Goal: Information Seeking & Learning: Check status

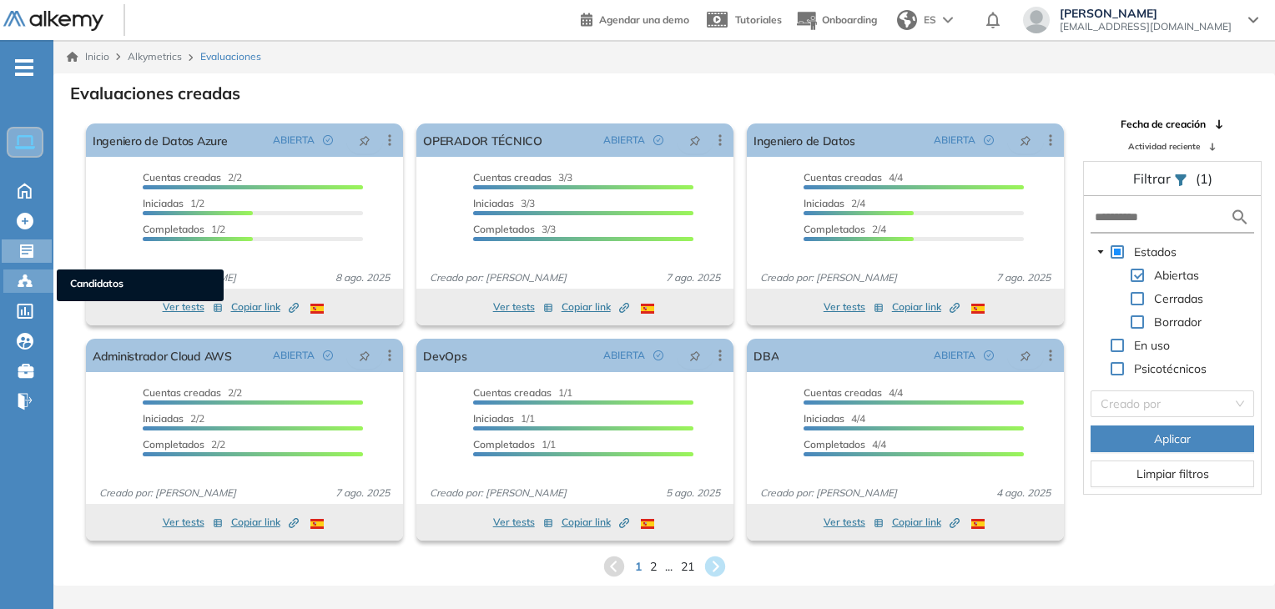
click at [28, 273] on icon at bounding box center [25, 281] width 17 height 17
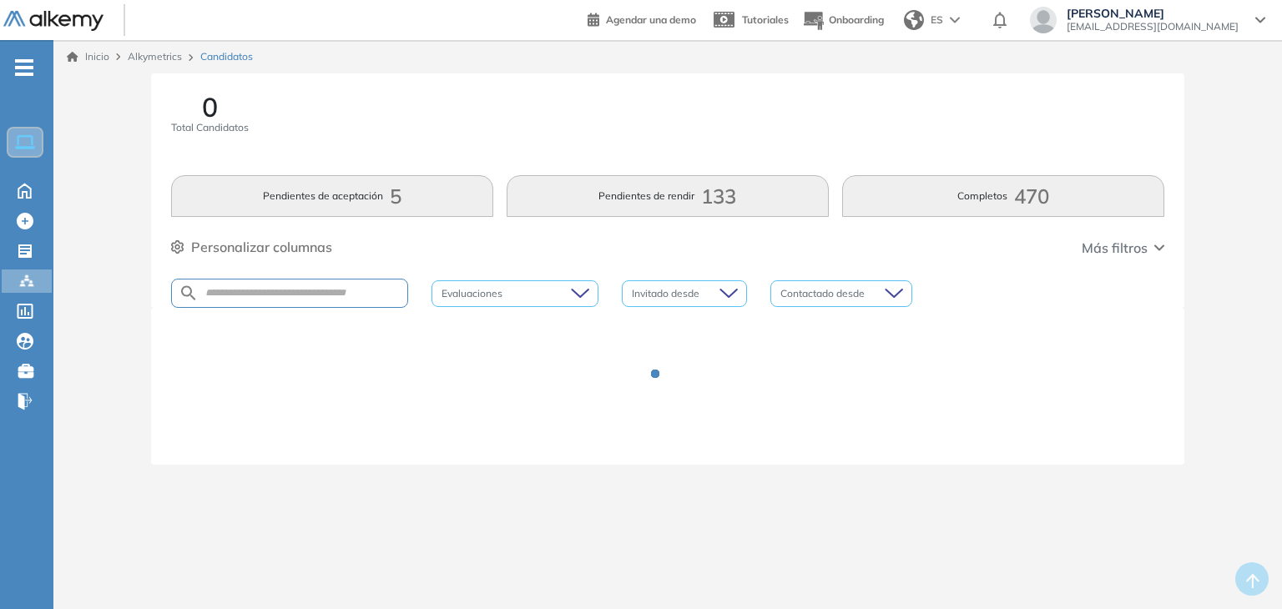
click at [331, 280] on div at bounding box center [289, 293] width 237 height 29
click at [289, 285] on div at bounding box center [289, 293] width 237 height 29
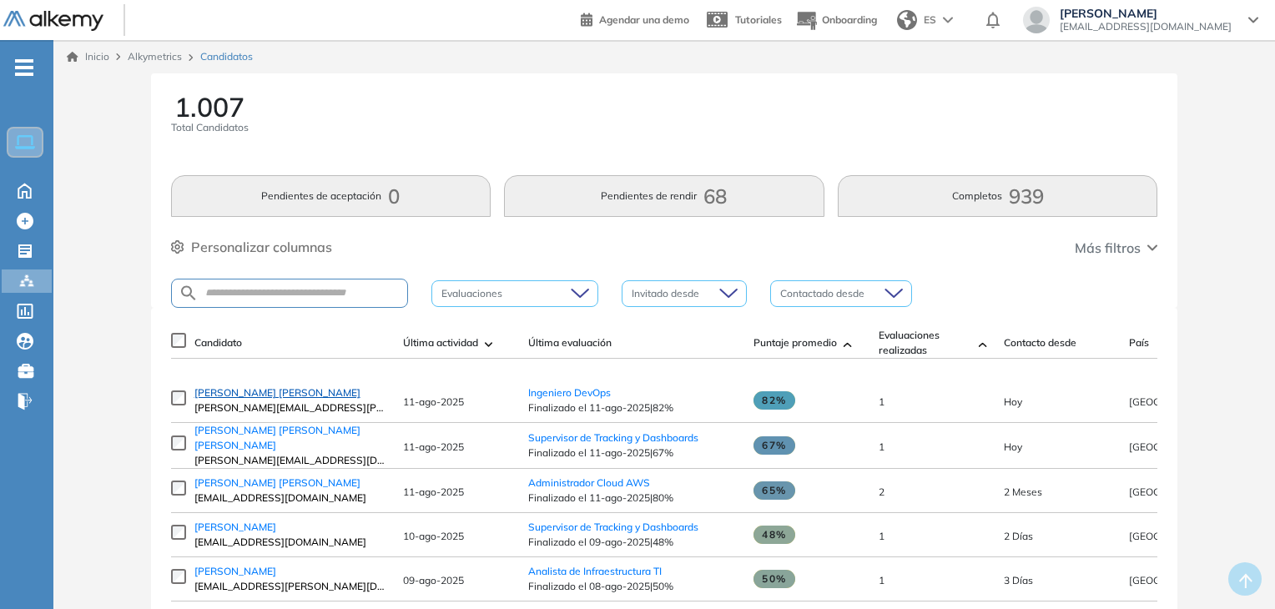
click at [287, 393] on span "Romer Edmundo Romero Garrido" at bounding box center [277, 392] width 166 height 13
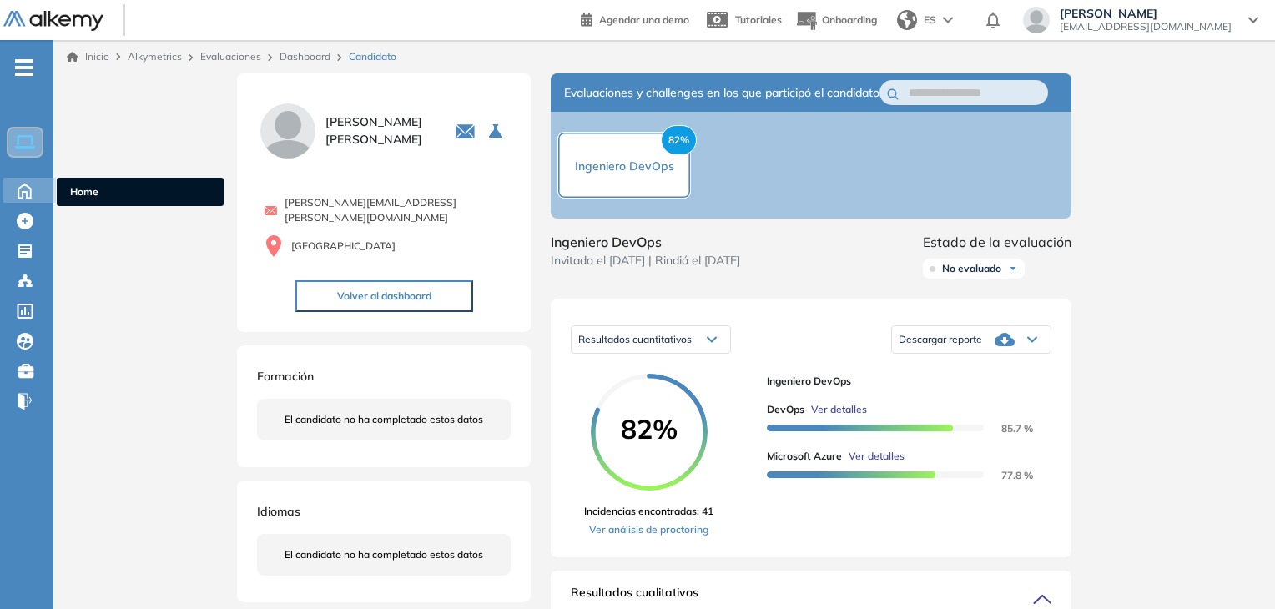
click at [20, 188] on icon at bounding box center [24, 189] width 29 height 20
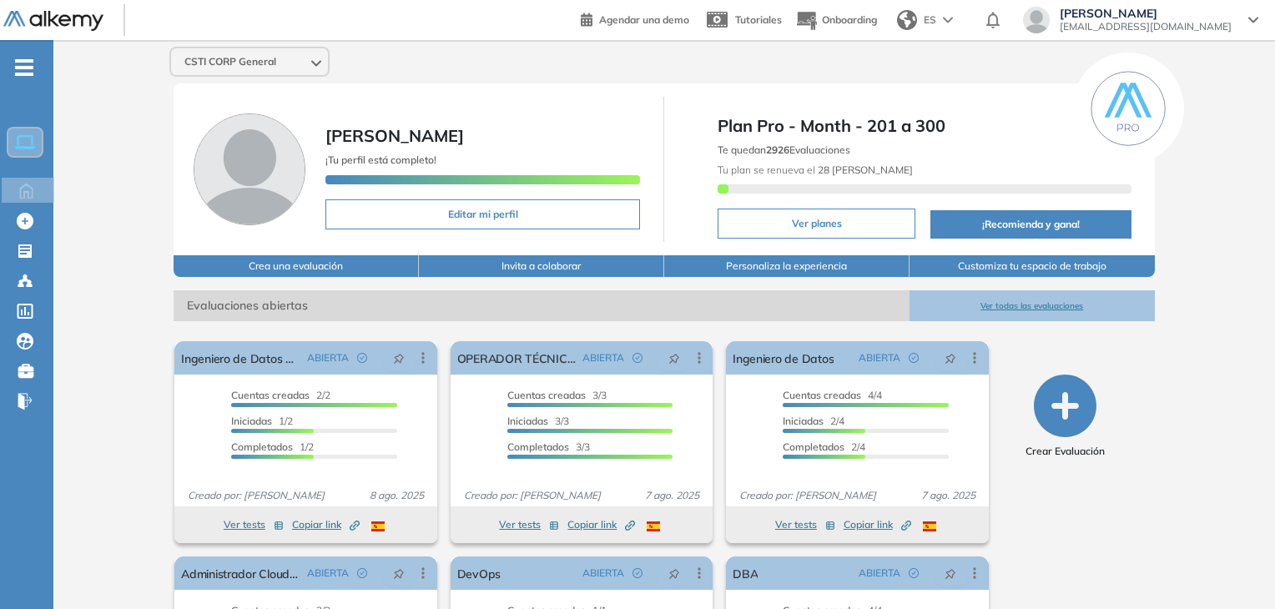
click at [1038, 288] on div "CSTI CORP General Mayra Velasquez ¡Tu perfil está completo! Editar mi perfil Pl…" at bounding box center [664, 409] width 1222 height 739
click at [1002, 302] on button "Ver todas las evaluaciones" at bounding box center [1032, 305] width 245 height 31
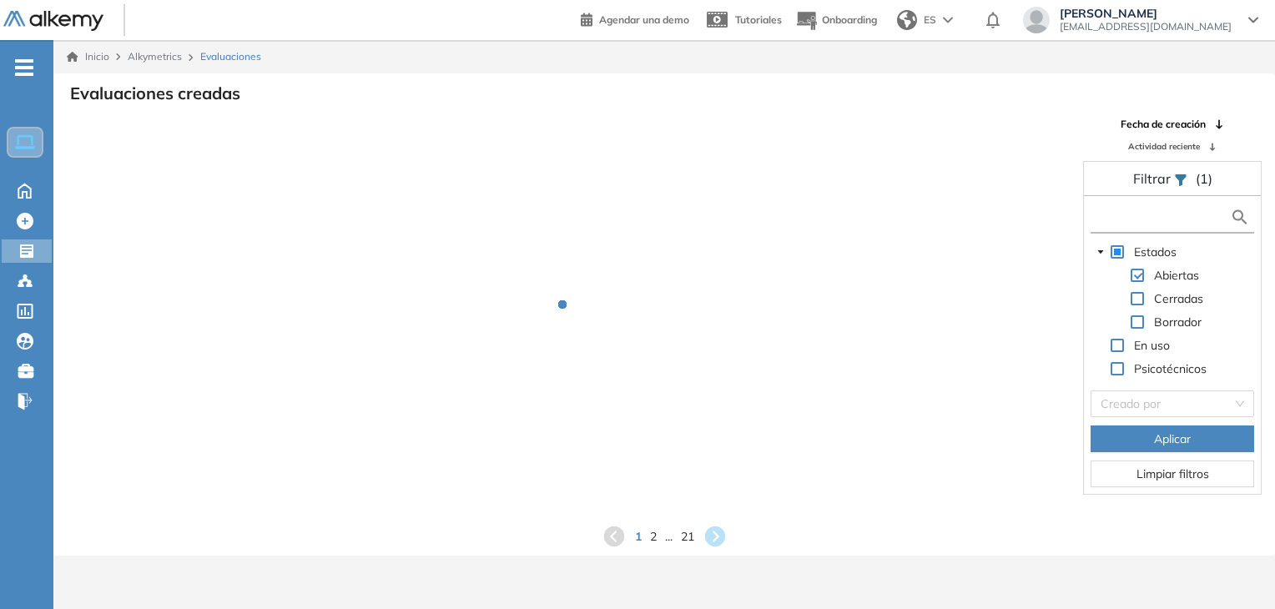
click at [1173, 215] on input "text" at bounding box center [1162, 218] width 135 height 18
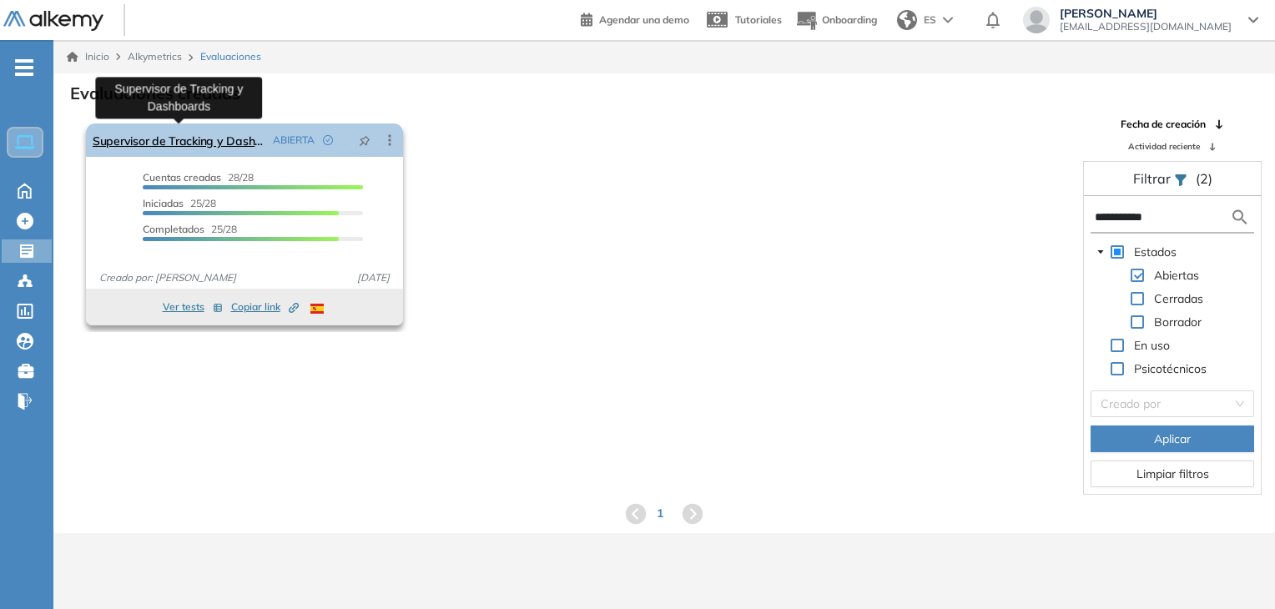
type input "**********"
click at [240, 139] on link "Supervisor de Tracking y Dashboards" at bounding box center [180, 140] width 174 height 33
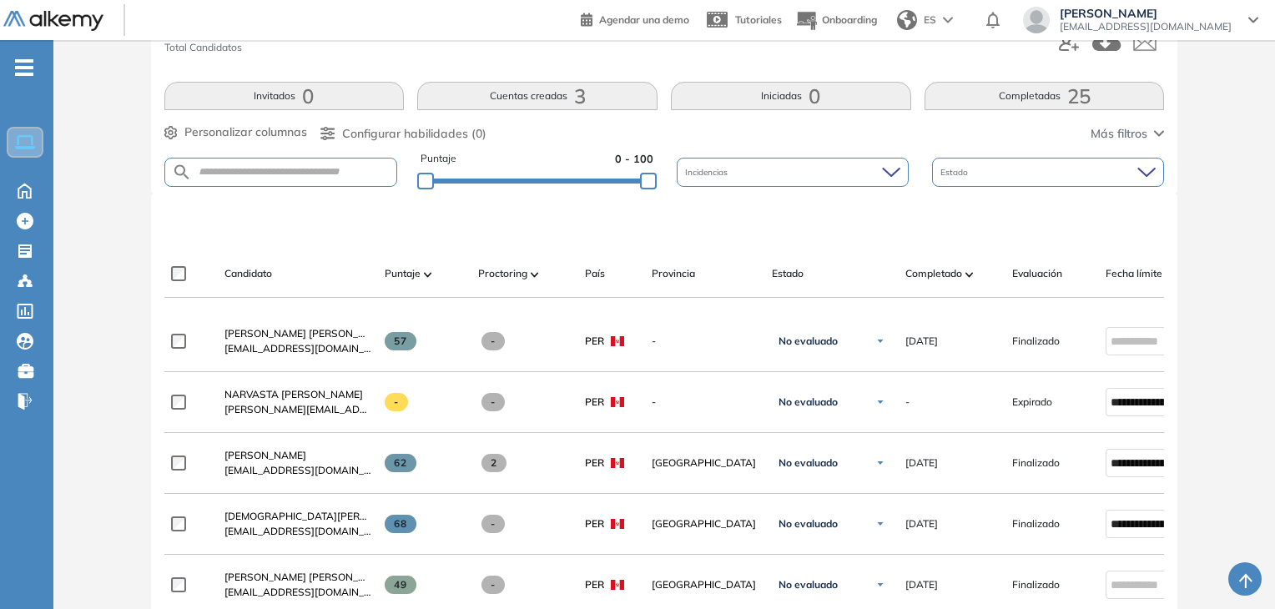
scroll to position [128, 0]
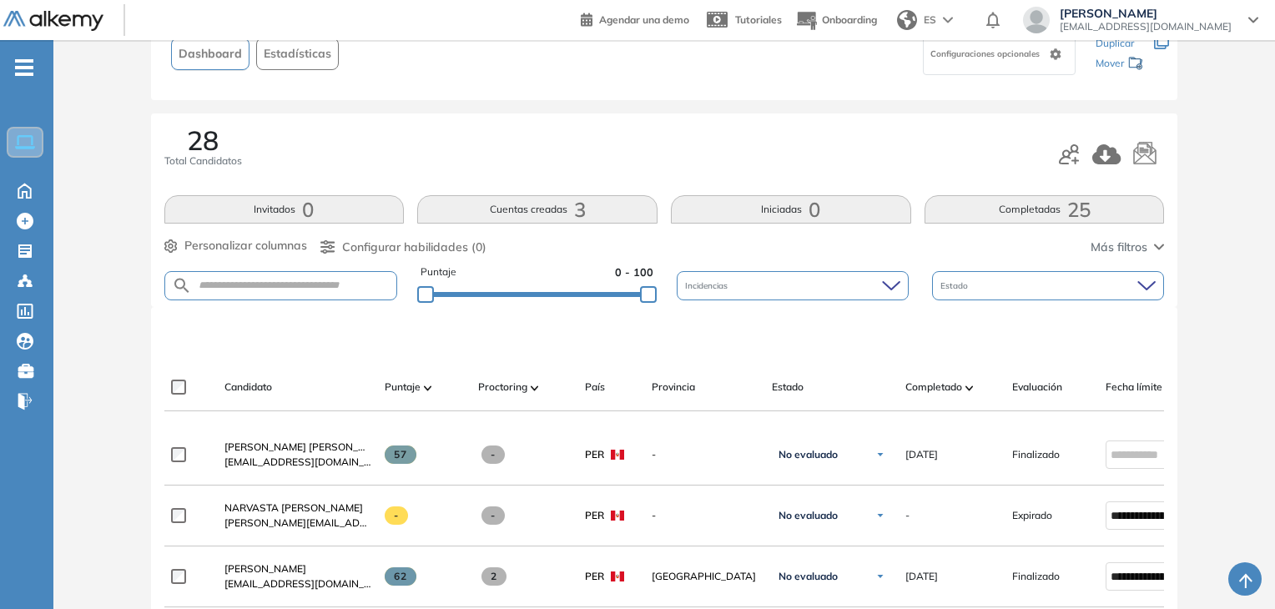
click at [358, 294] on form at bounding box center [281, 285] width 234 height 29
click at [338, 280] on input "text" at bounding box center [294, 286] width 205 height 13
type input "*****"
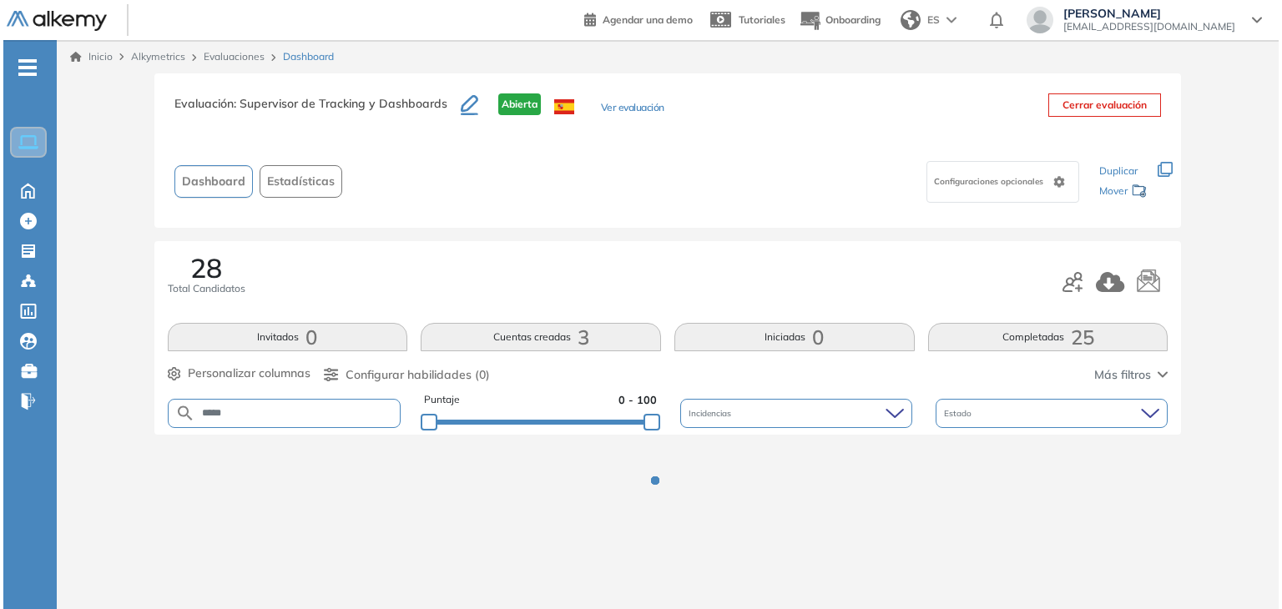
scroll to position [0, 0]
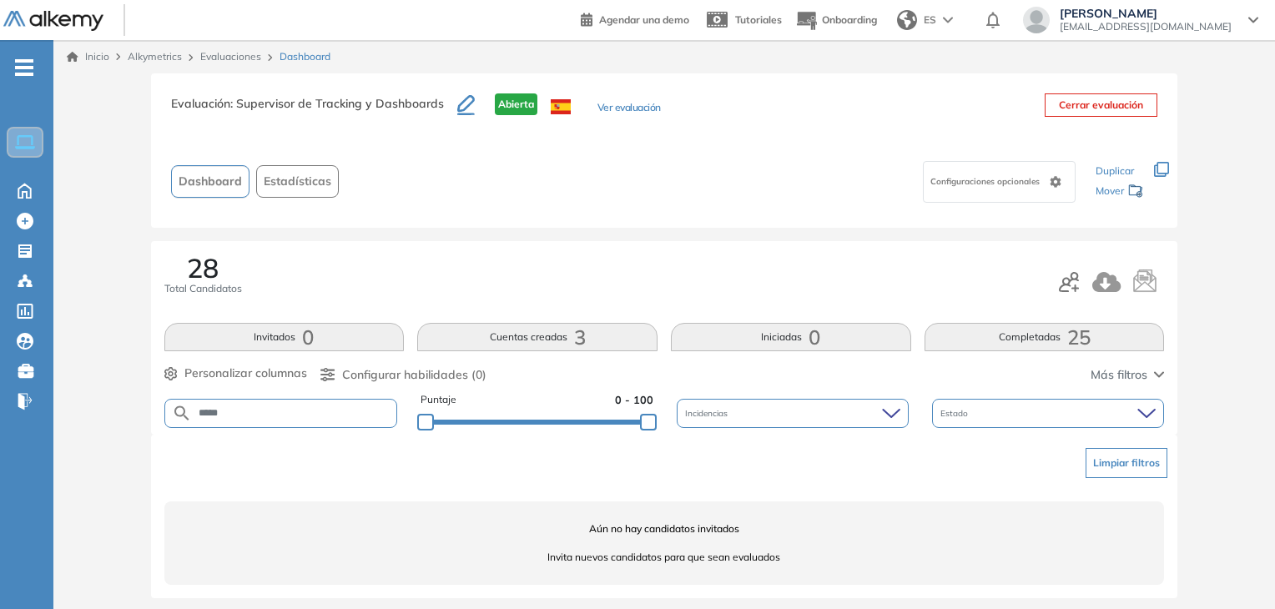
click at [338, 428] on div "***** Puntaje 0 - 100 Incidencias Estado" at bounding box center [664, 413] width 1001 height 43
click at [302, 408] on input "*****" at bounding box center [294, 413] width 205 height 13
click at [26, 279] on icon at bounding box center [25, 280] width 5 height 3
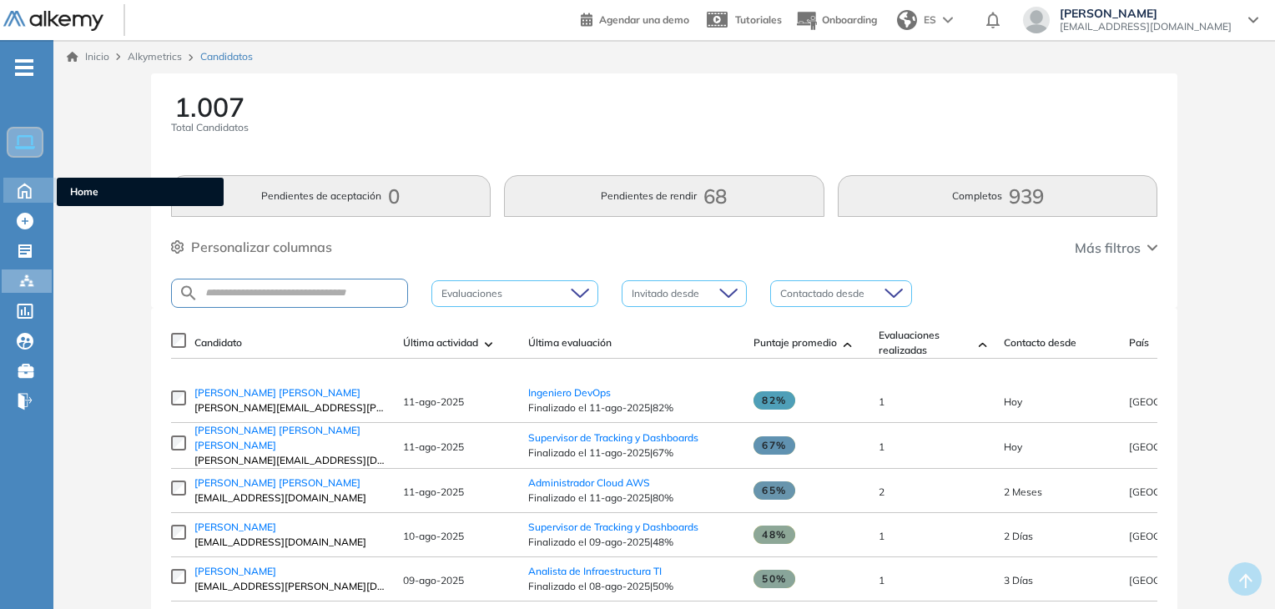
click at [24, 185] on icon at bounding box center [24, 189] width 29 height 20
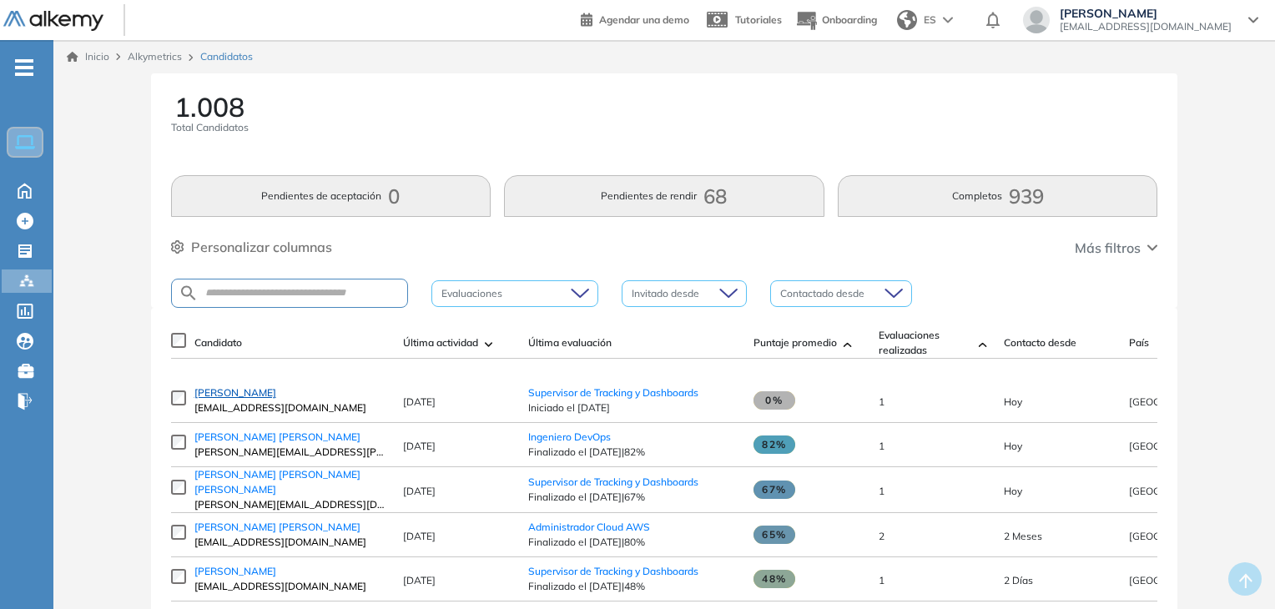
click at [227, 395] on span "Santiago Sandoval" at bounding box center [235, 392] width 82 height 13
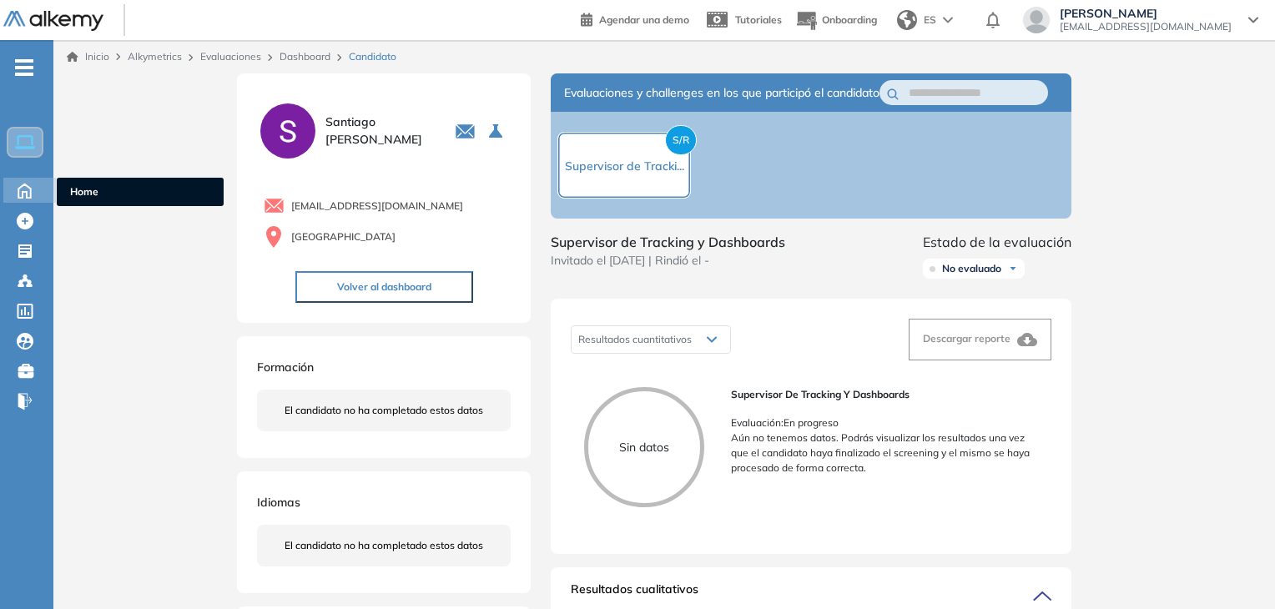
click at [22, 201] on div "Home Home" at bounding box center [29, 190] width 53 height 25
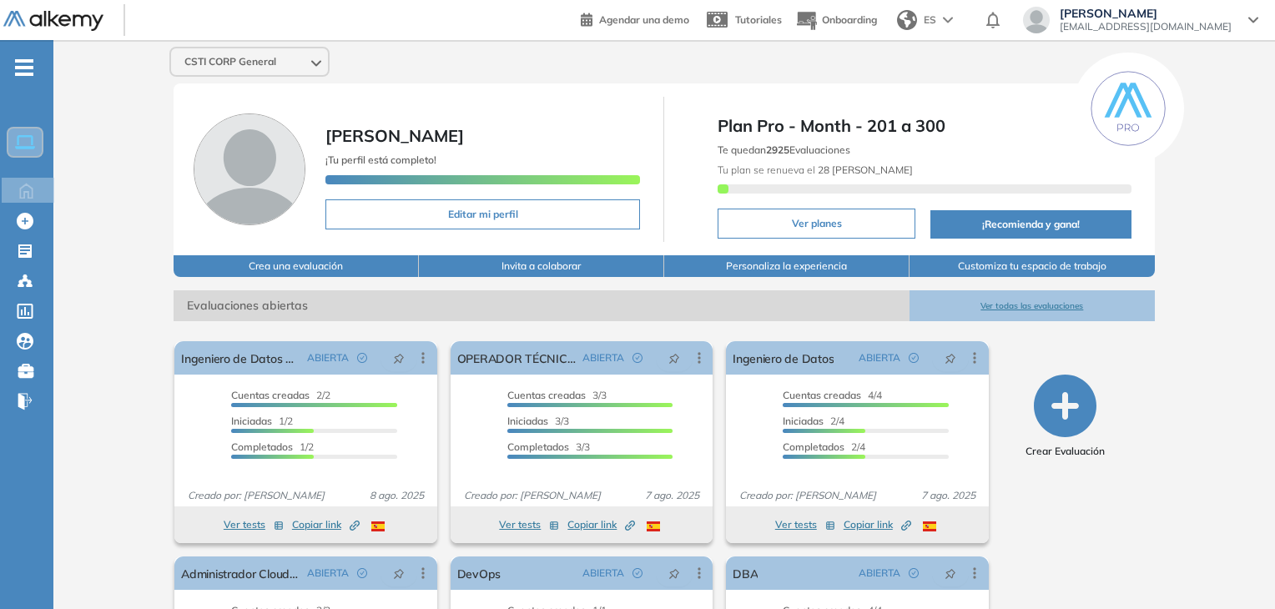
click at [997, 305] on button "Ver todas las evaluaciones" at bounding box center [1032, 305] width 245 height 31
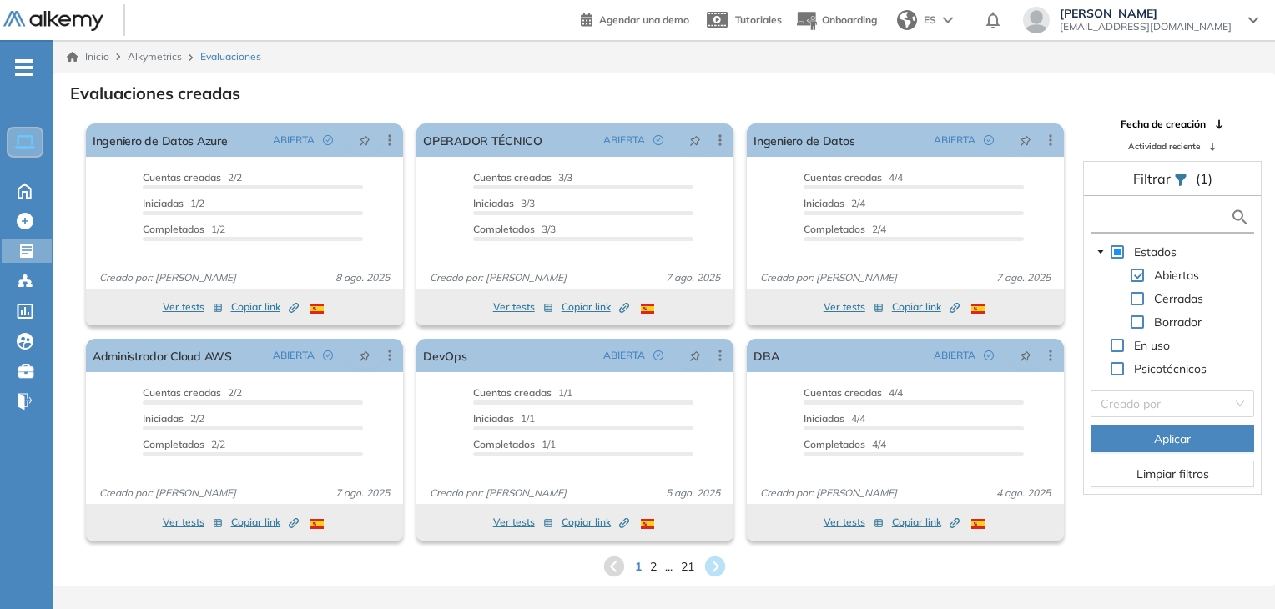
click at [1122, 213] on input "text" at bounding box center [1162, 218] width 135 height 18
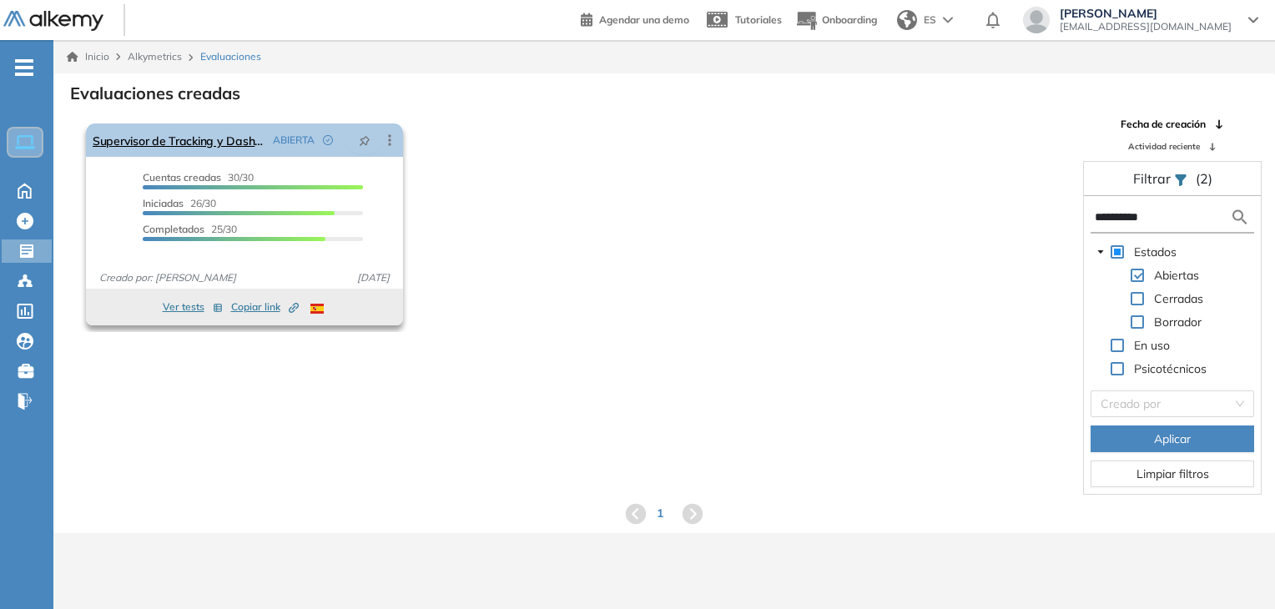
type input "**********"
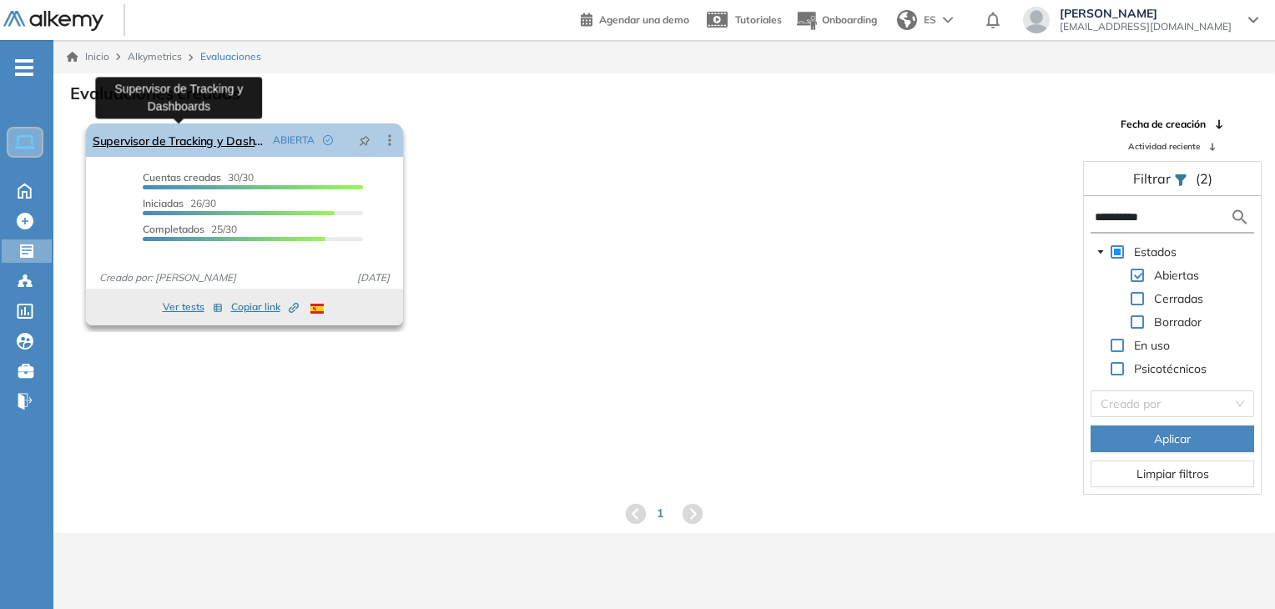
click at [208, 138] on link "Supervisor de Tracking y Dashboards" at bounding box center [180, 140] width 174 height 33
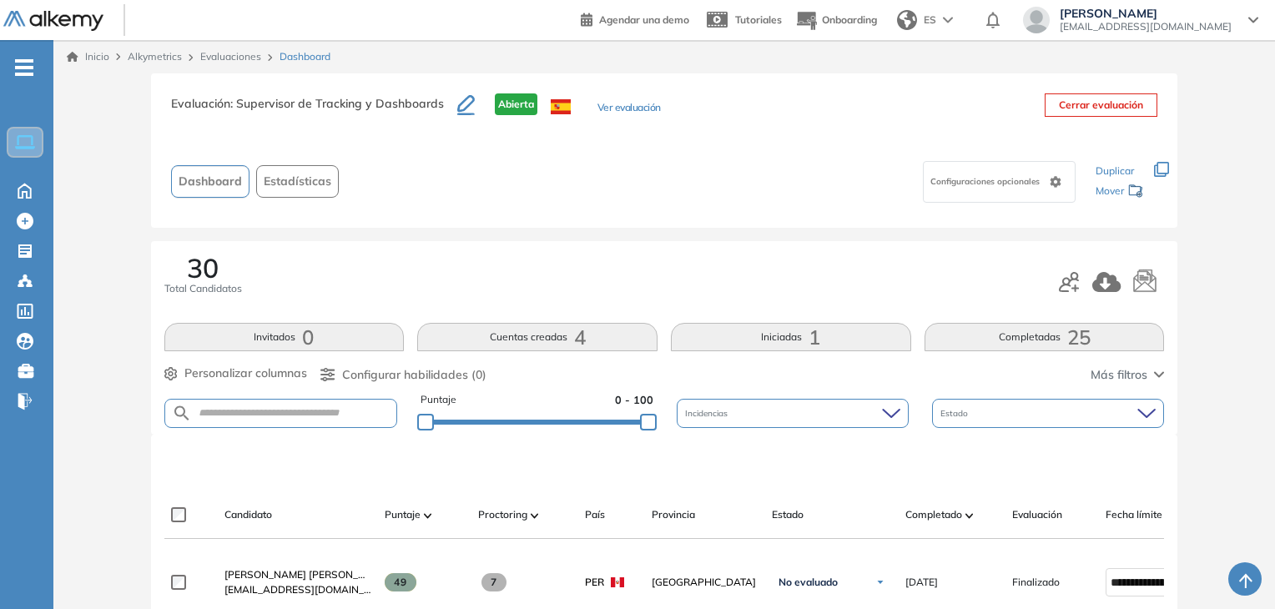
scroll to position [208, 0]
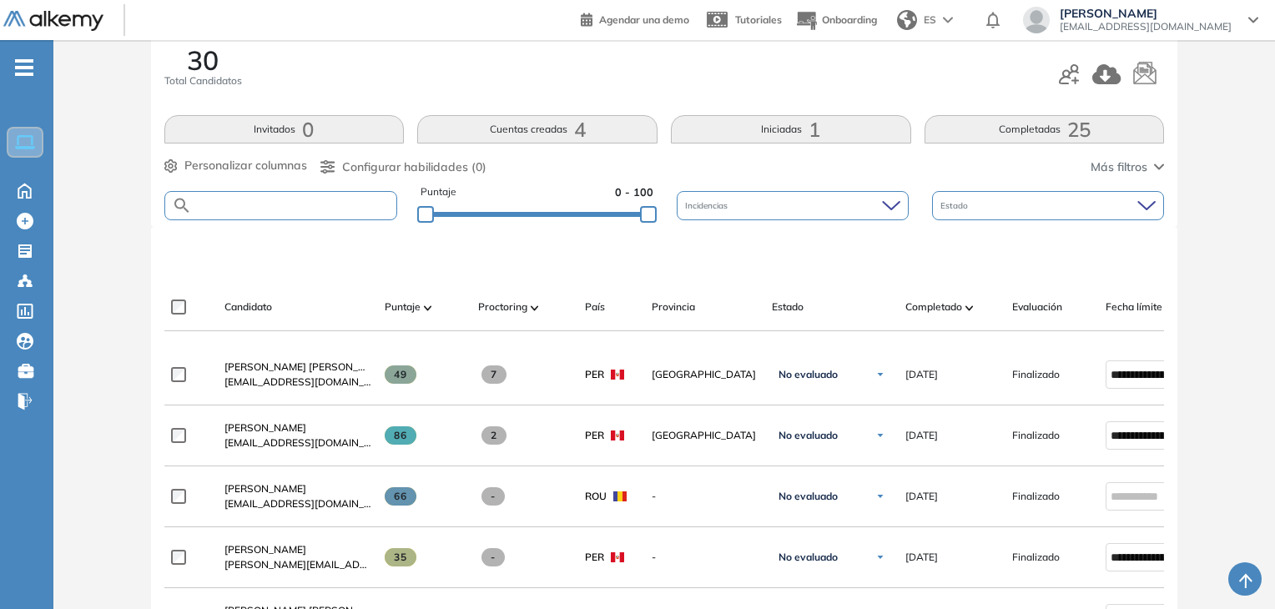
click at [377, 209] on input "text" at bounding box center [294, 205] width 205 height 13
type input "********"
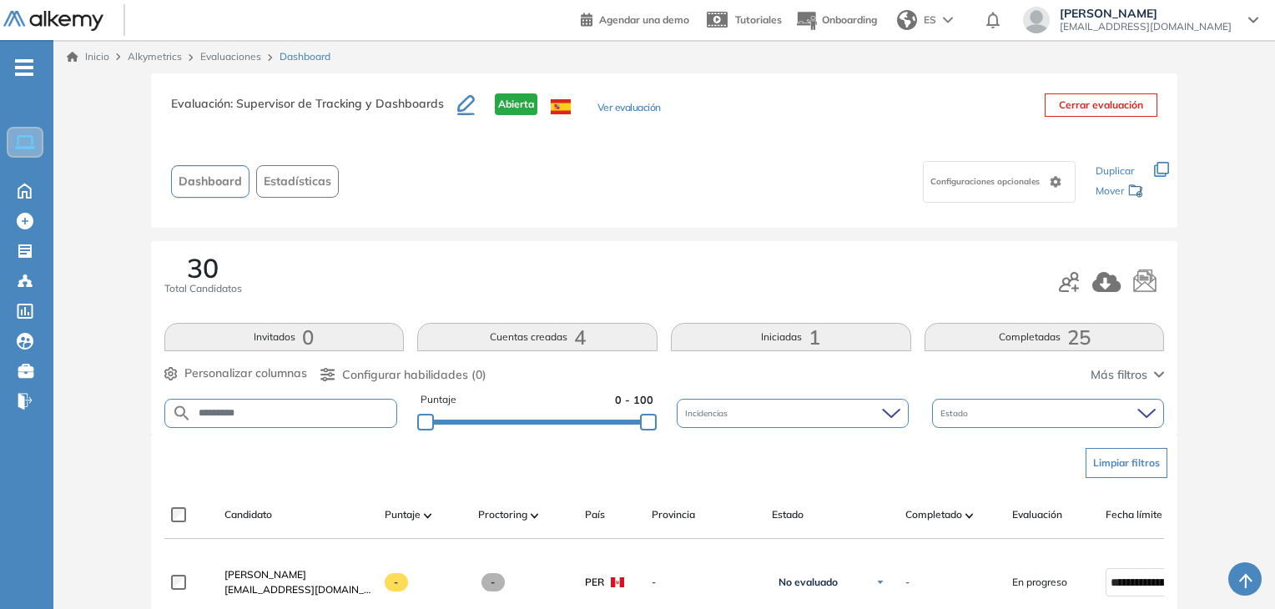
scroll to position [109, 0]
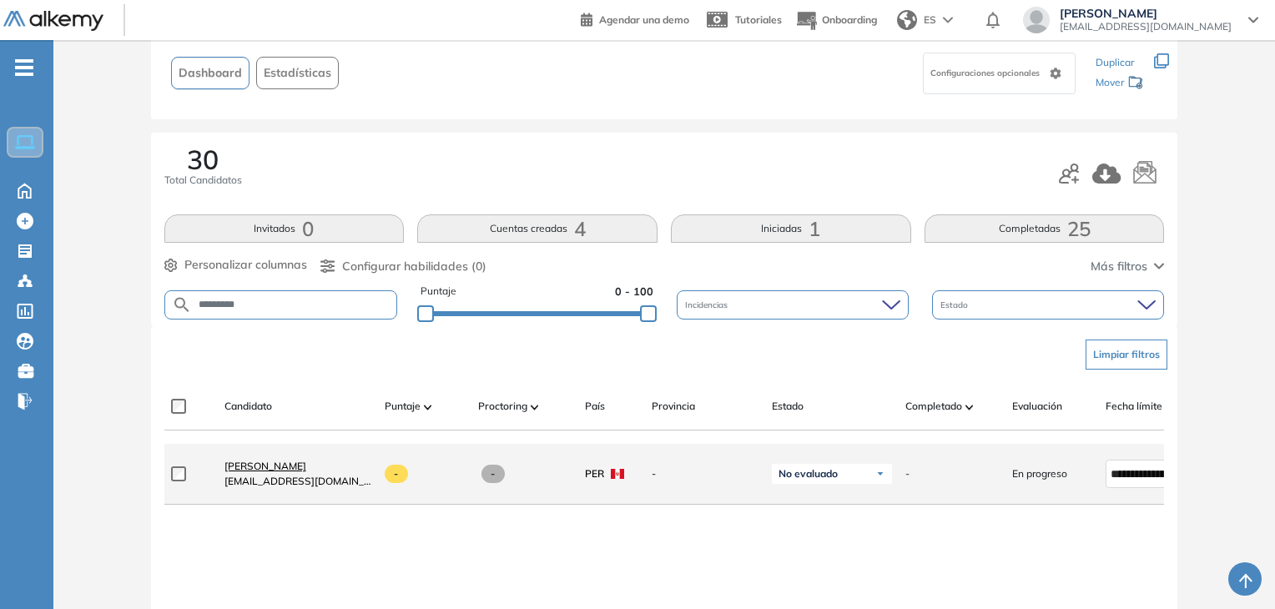
click at [293, 471] on span "[PERSON_NAME]" at bounding box center [266, 466] width 82 height 13
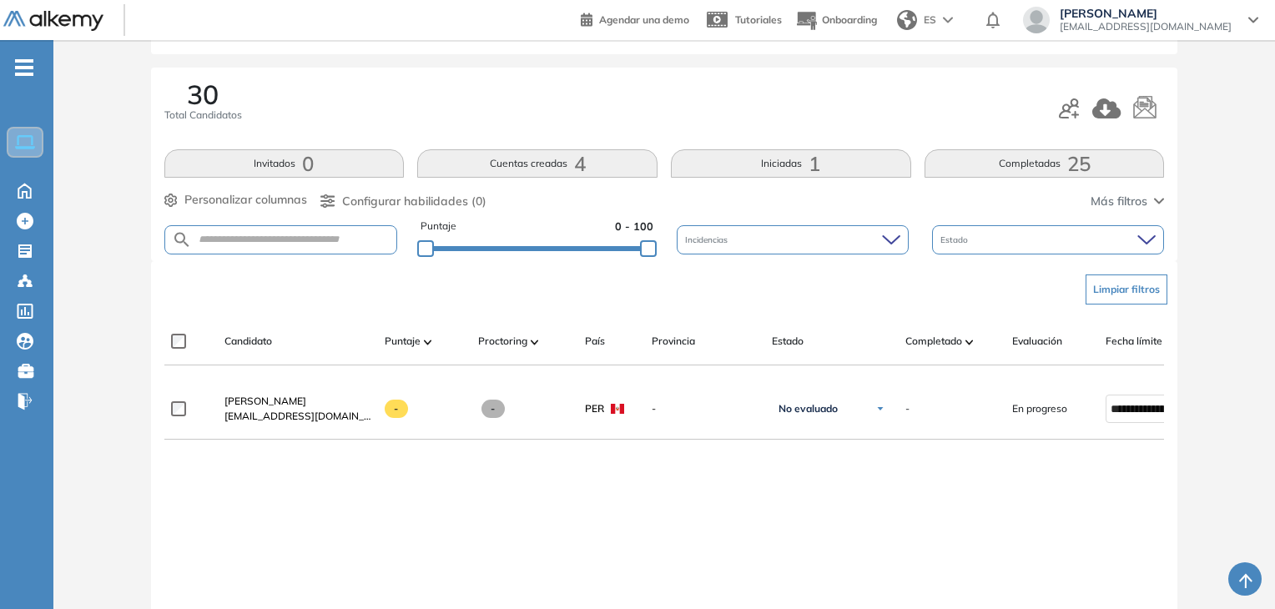
scroll to position [166, 0]
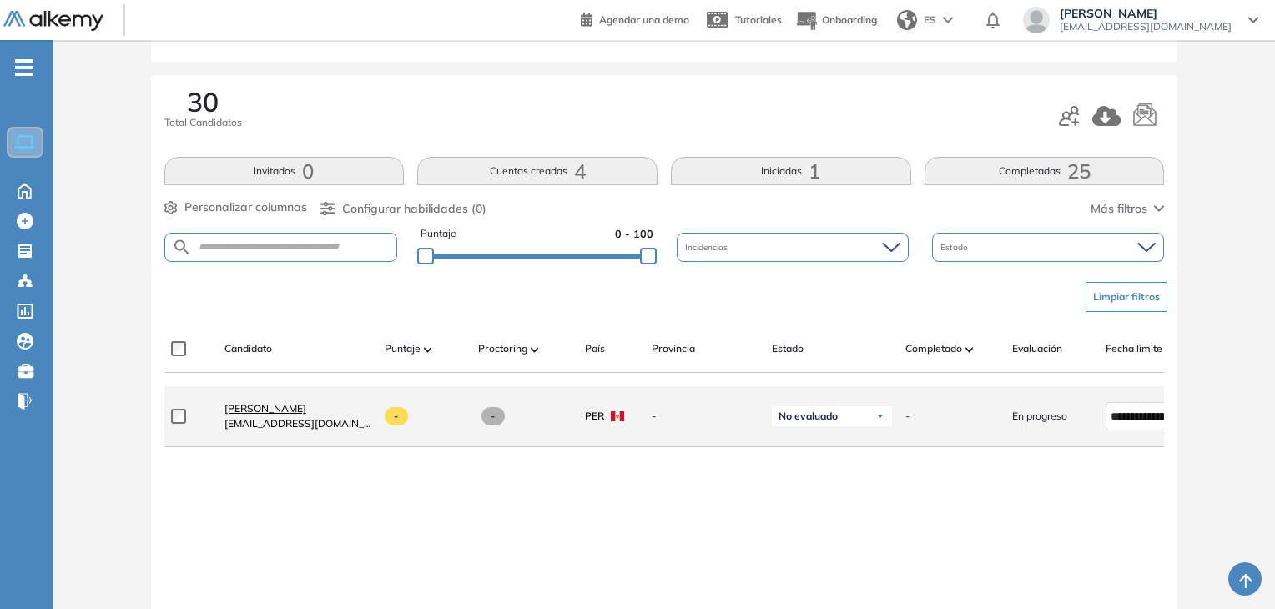
click at [267, 412] on span "[PERSON_NAME]" at bounding box center [266, 408] width 82 height 13
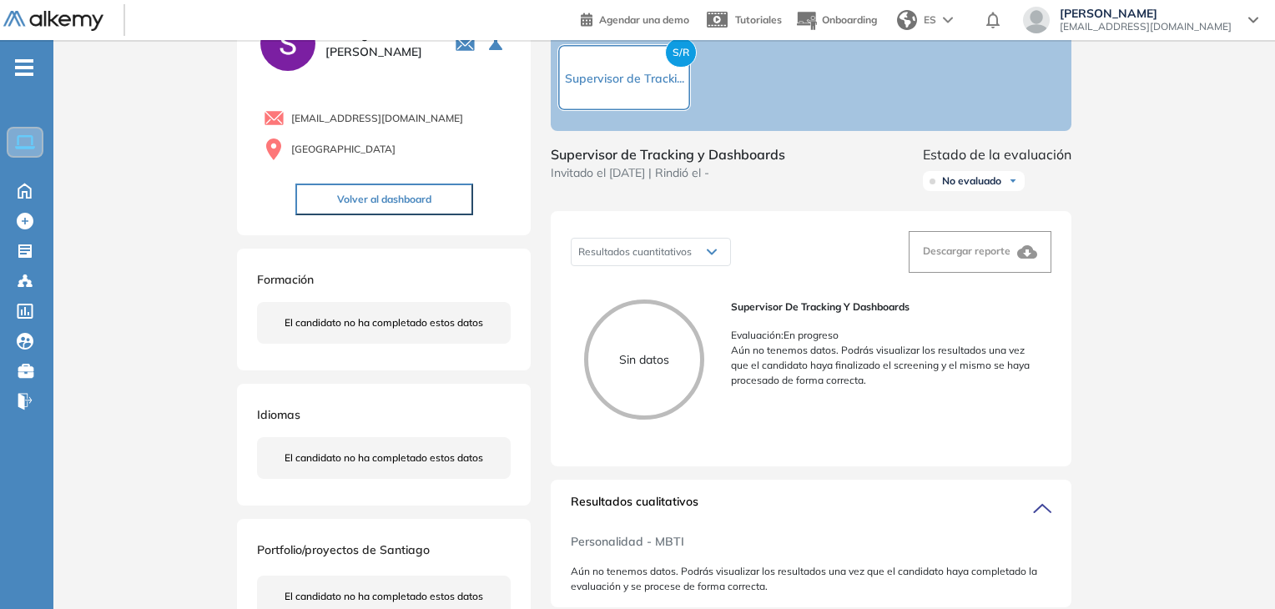
scroll to position [67, 0]
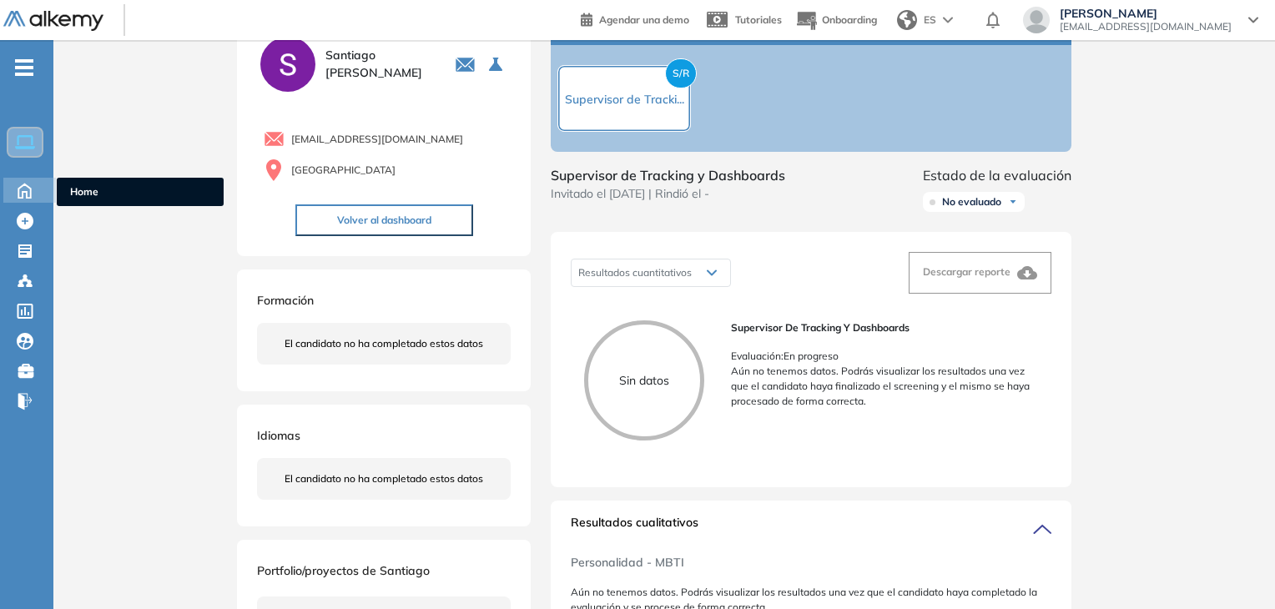
click at [23, 184] on icon at bounding box center [24, 191] width 13 height 14
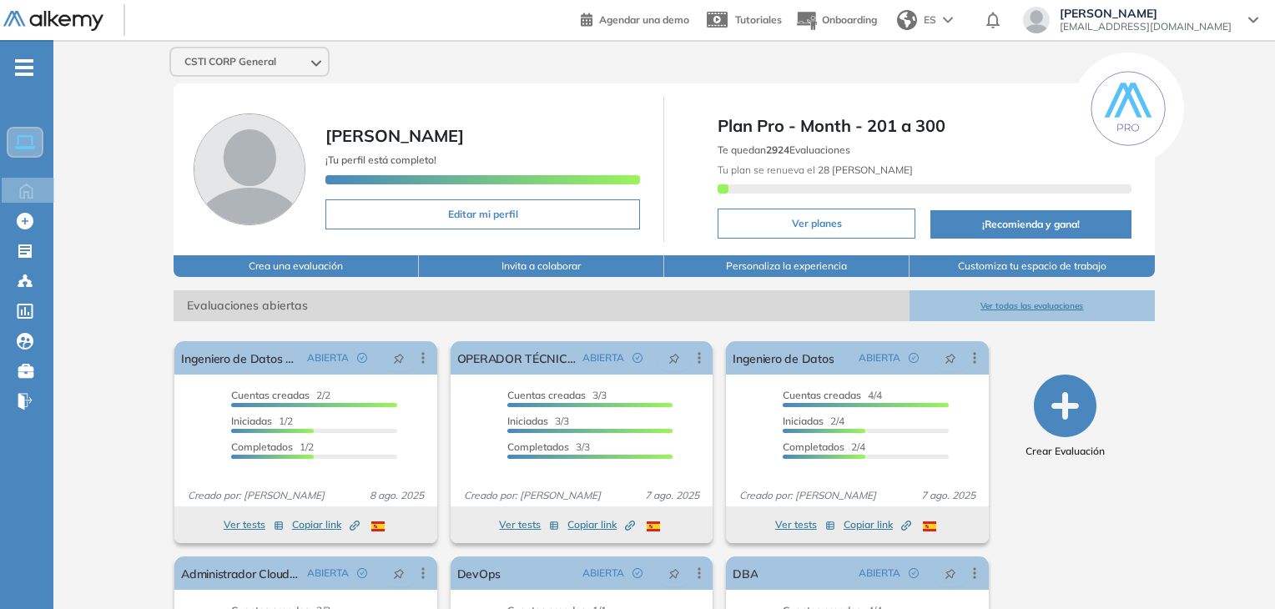
click at [979, 311] on button "Ver todas las evaluaciones" at bounding box center [1032, 305] width 245 height 31
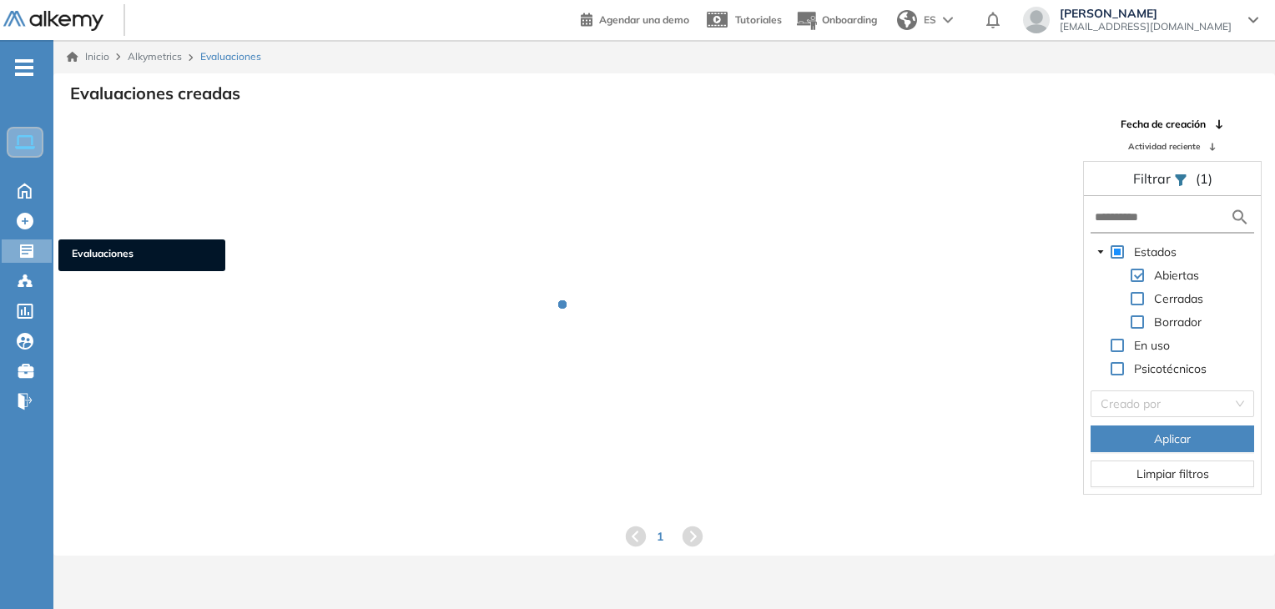
click at [18, 263] on ul "Home Home Crear Evaluación Crear Evaluación Evaluaciones Evaluaciones Candidato…" at bounding box center [26, 241] width 53 height 349
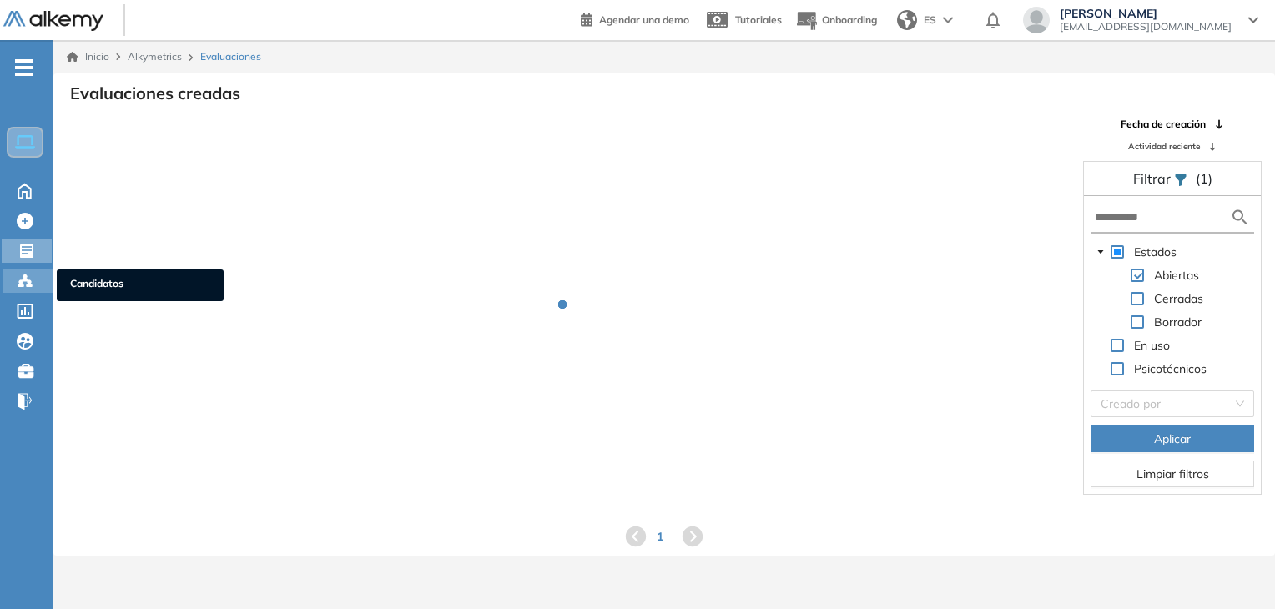
click at [24, 281] on icon at bounding box center [25, 281] width 17 height 17
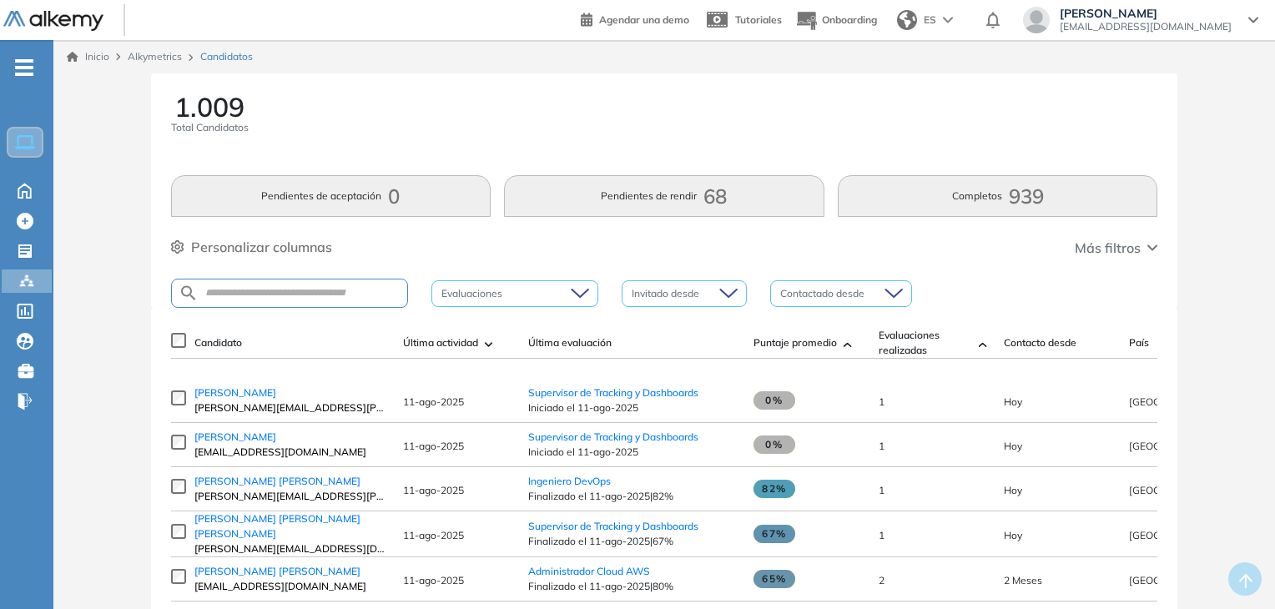
drag, startPoint x: 563, startPoint y: 396, endPoint x: 374, endPoint y: 355, distance: 194.0
click at [374, 355] on th "Candidato" at bounding box center [290, 343] width 209 height 31
click at [247, 437] on span "[PERSON_NAME]" at bounding box center [235, 437] width 82 height 13
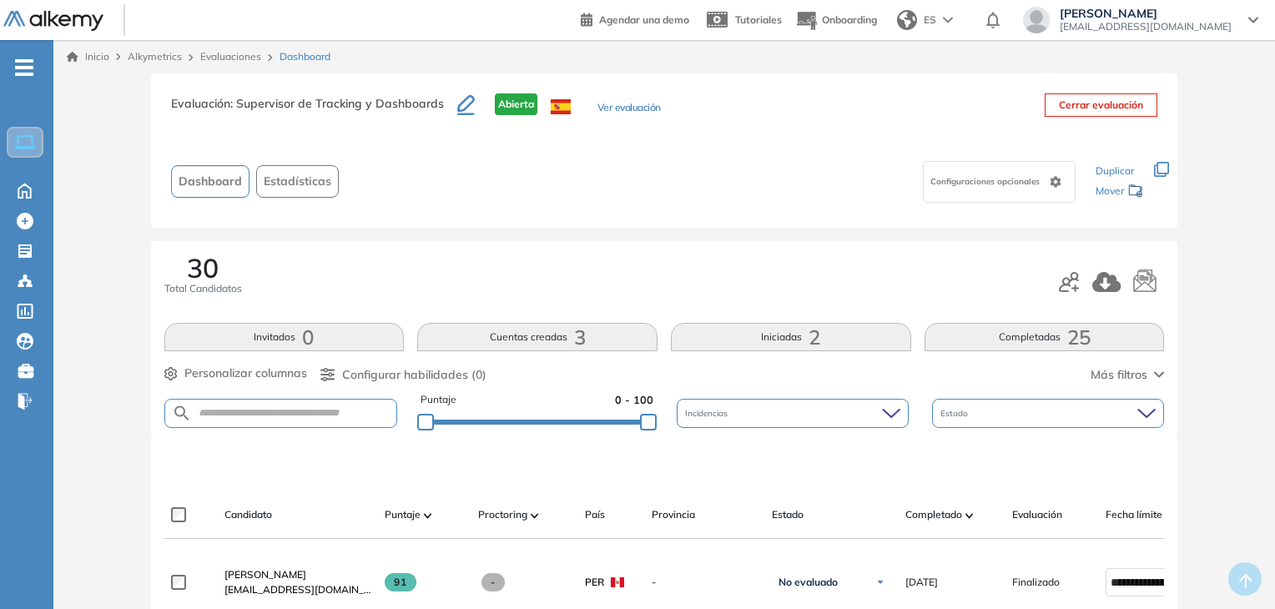
click at [314, 403] on form at bounding box center [281, 413] width 234 height 29
click at [260, 412] on input "text" at bounding box center [294, 413] width 205 height 13
type input "********"
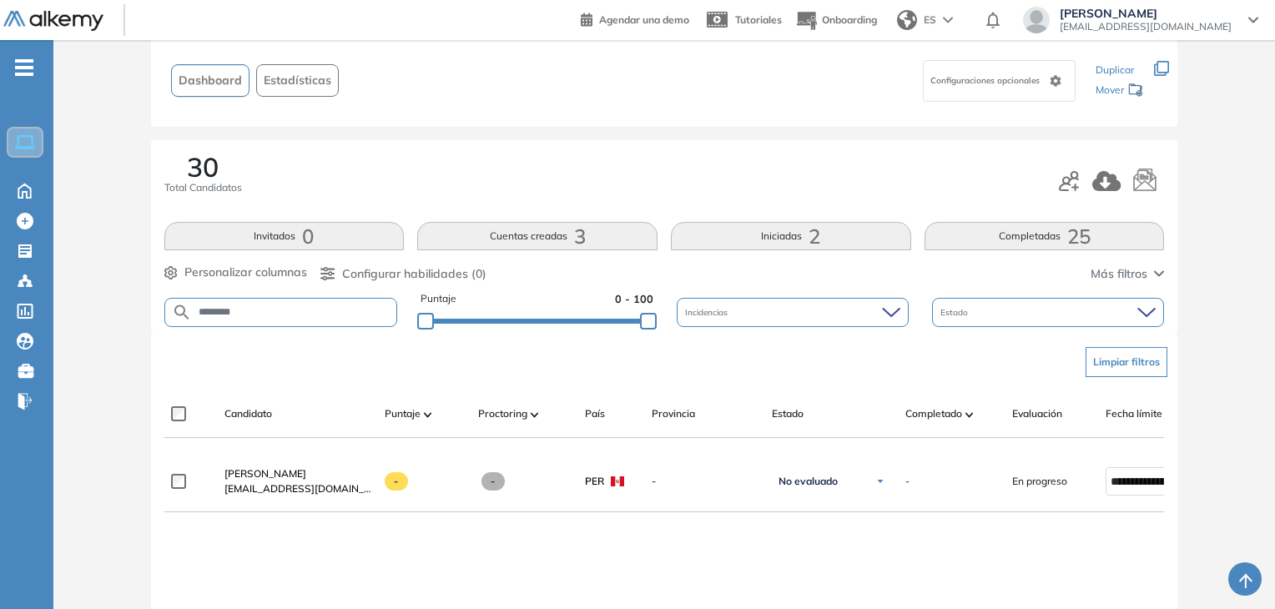
scroll to position [127, 0]
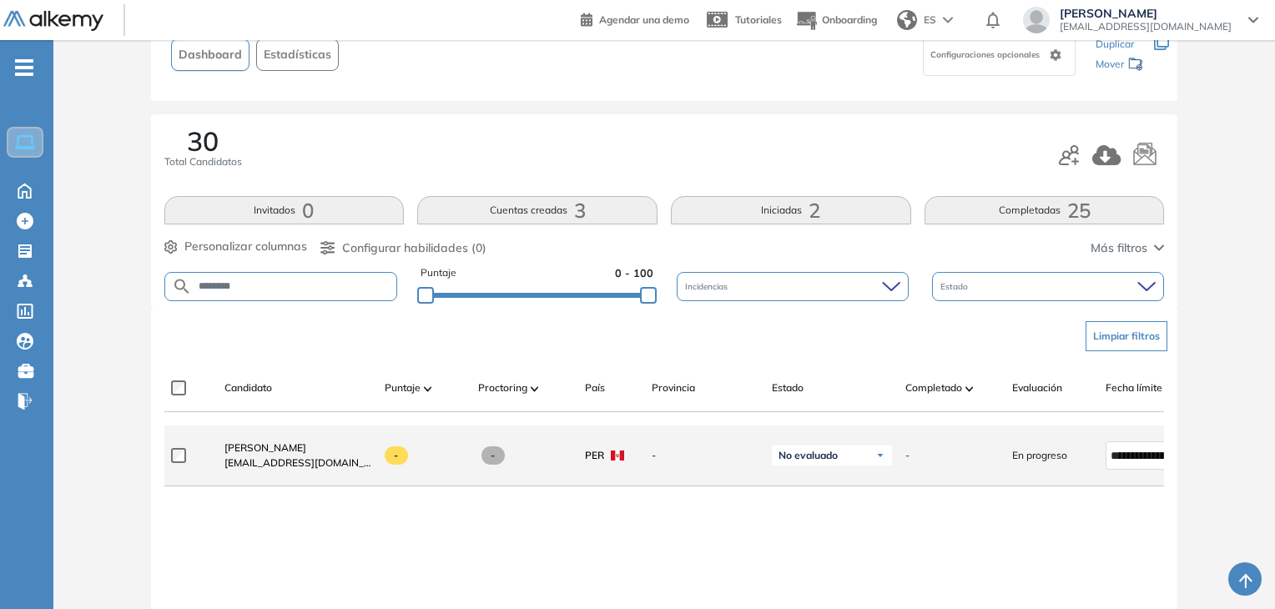
click at [861, 459] on div "No evaluado" at bounding box center [832, 456] width 120 height 20
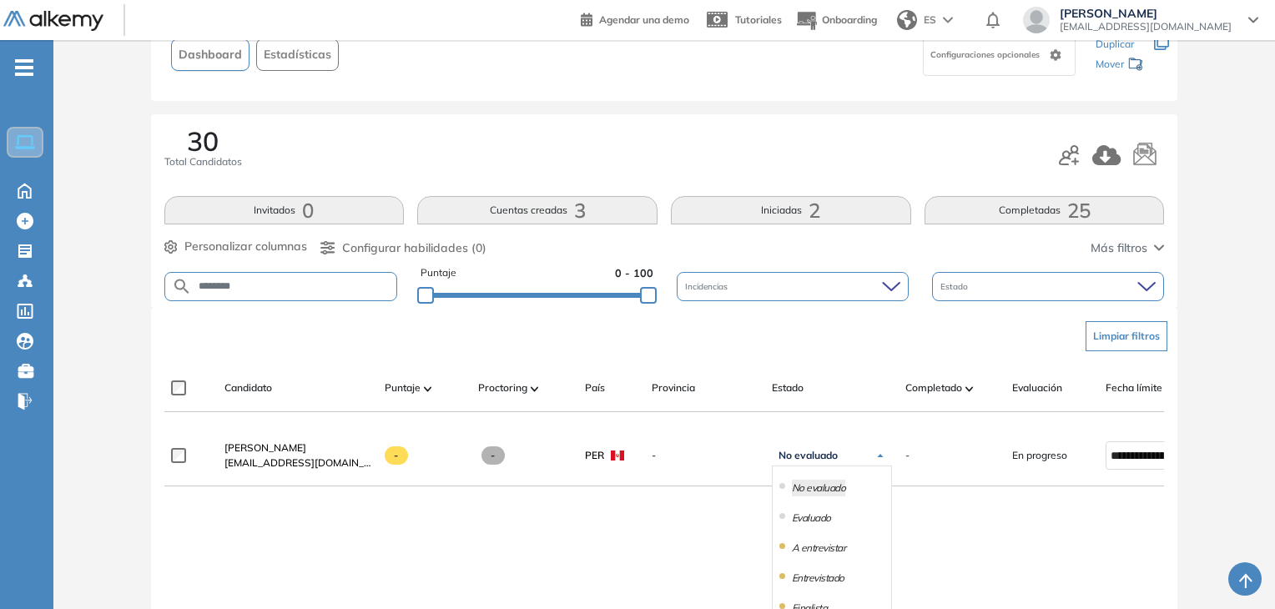
click at [674, 513] on div "**********" at bounding box center [664, 596] width 1001 height 341
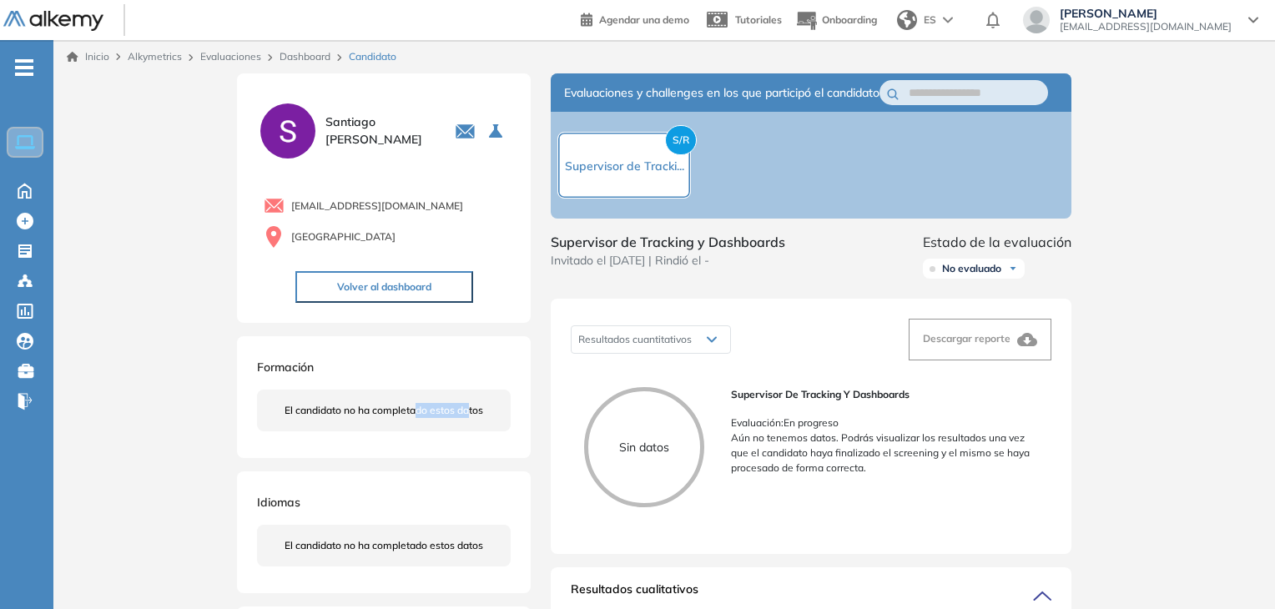
drag, startPoint x: 414, startPoint y: 406, endPoint x: 481, endPoint y: 400, distance: 67.0
click at [481, 400] on div "El candidato no ha completado estos datos" at bounding box center [384, 411] width 254 height 42
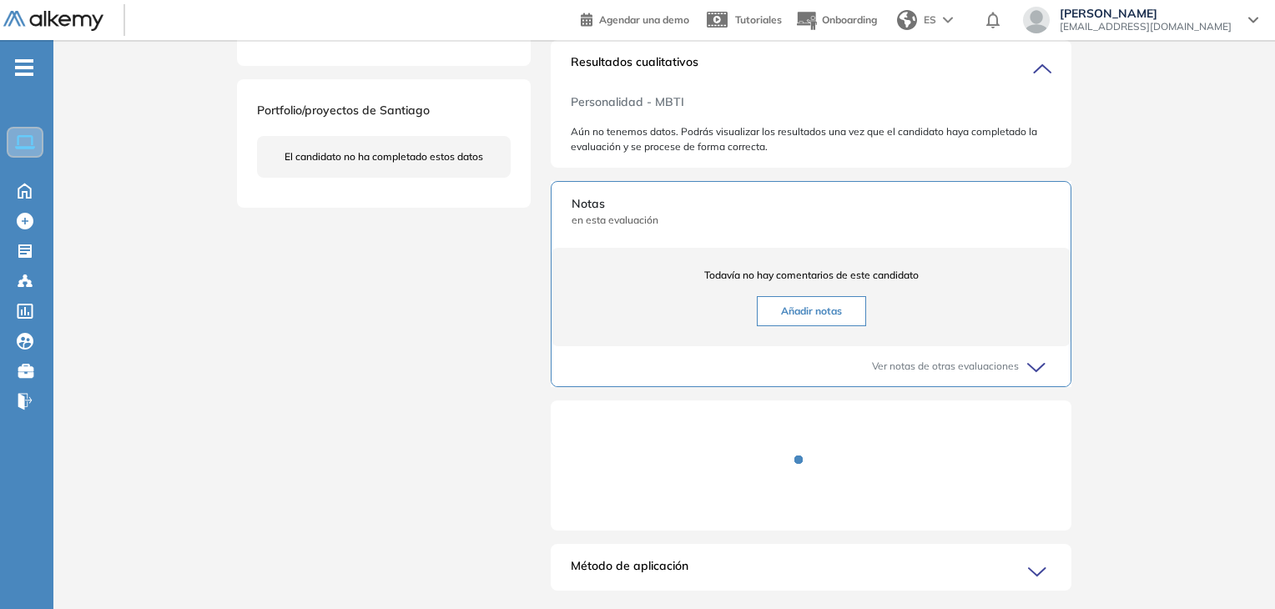
scroll to position [531, 0]
click at [969, 371] on span "Ver notas de otras evaluaciones" at bounding box center [945, 363] width 147 height 15
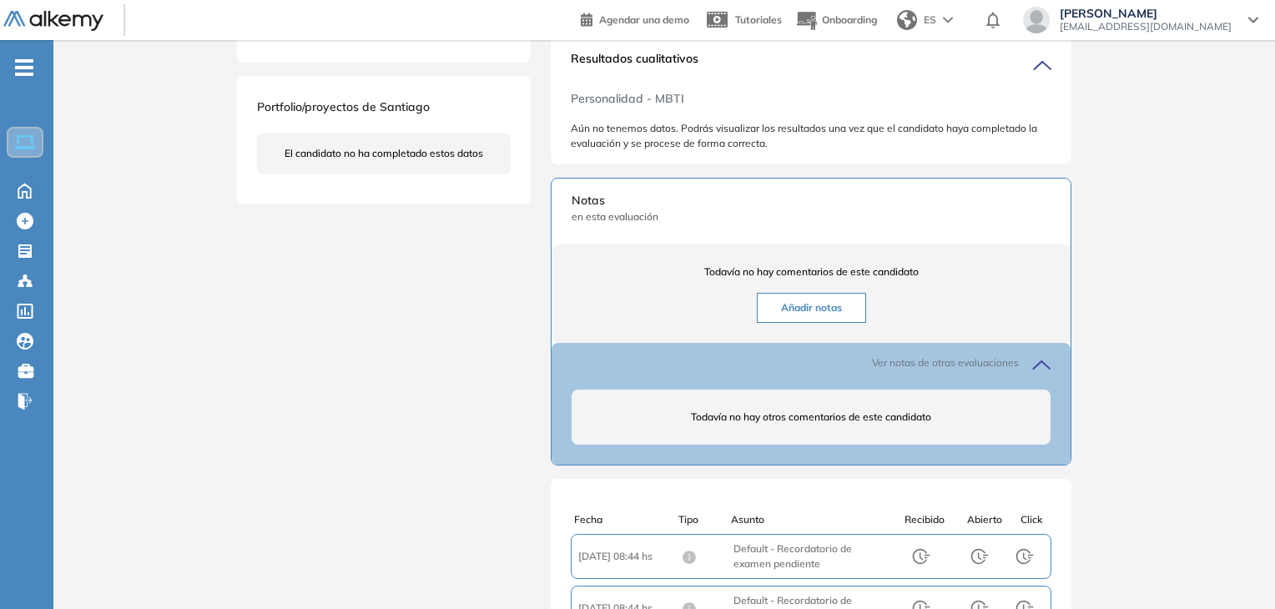
click at [969, 371] on span "Ver notas de otras evaluaciones" at bounding box center [945, 363] width 147 height 15
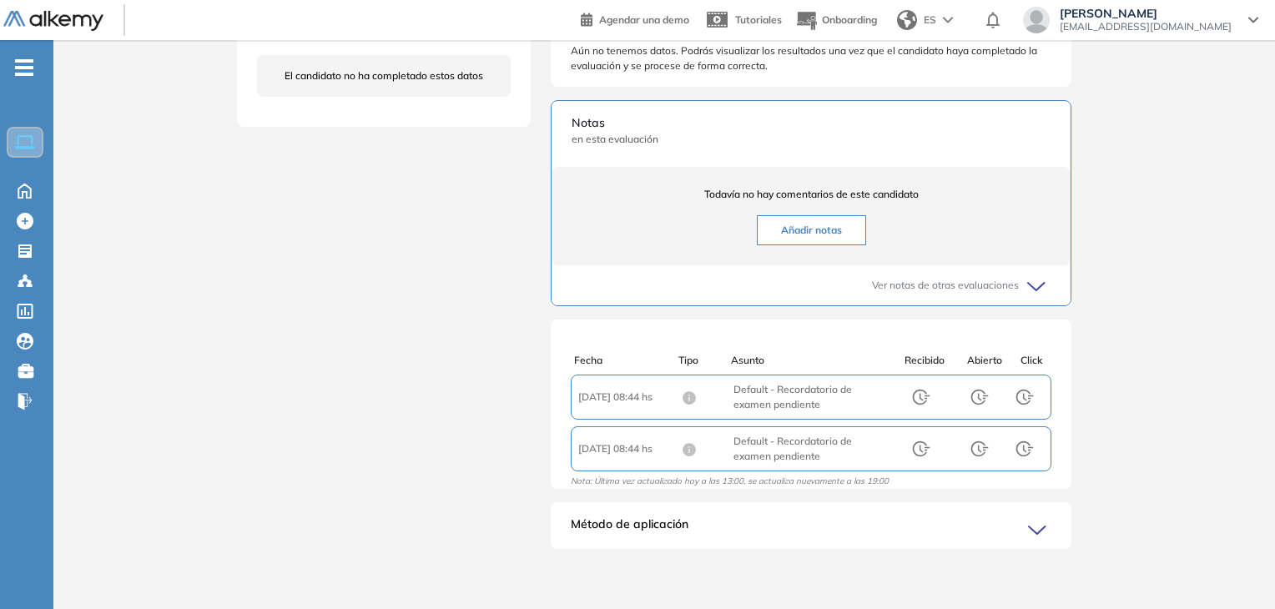
scroll to position [4, 0]
click at [20, 191] on icon at bounding box center [24, 189] width 29 height 20
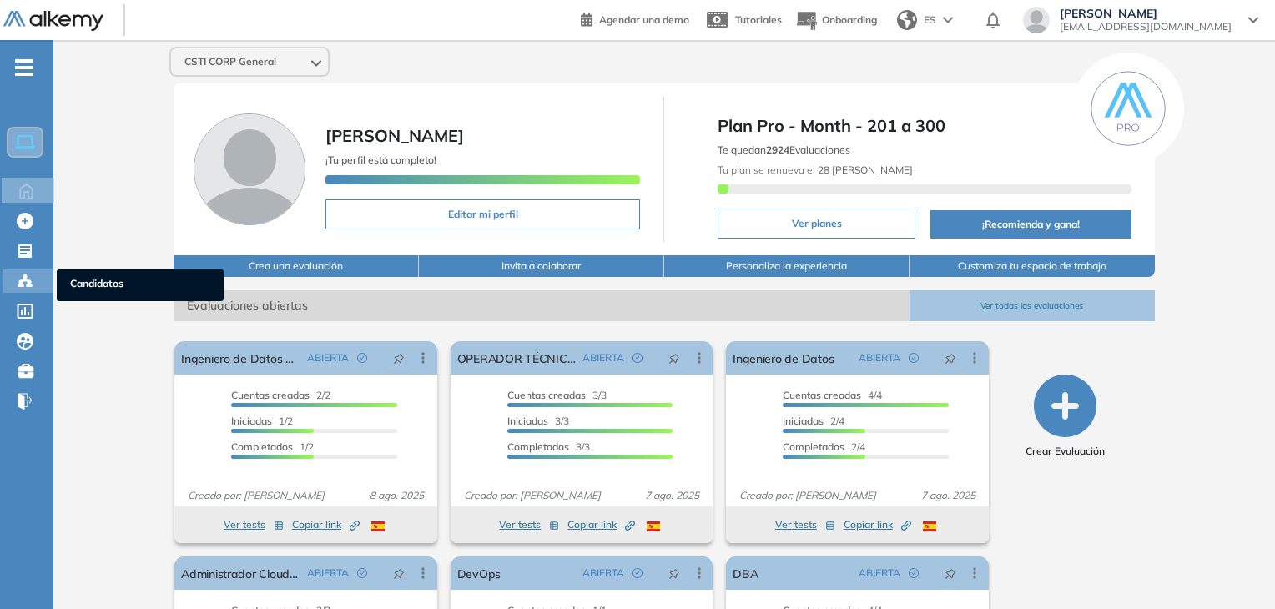
click at [42, 275] on div "Candidatos Candidatos" at bounding box center [28, 281] width 50 height 23
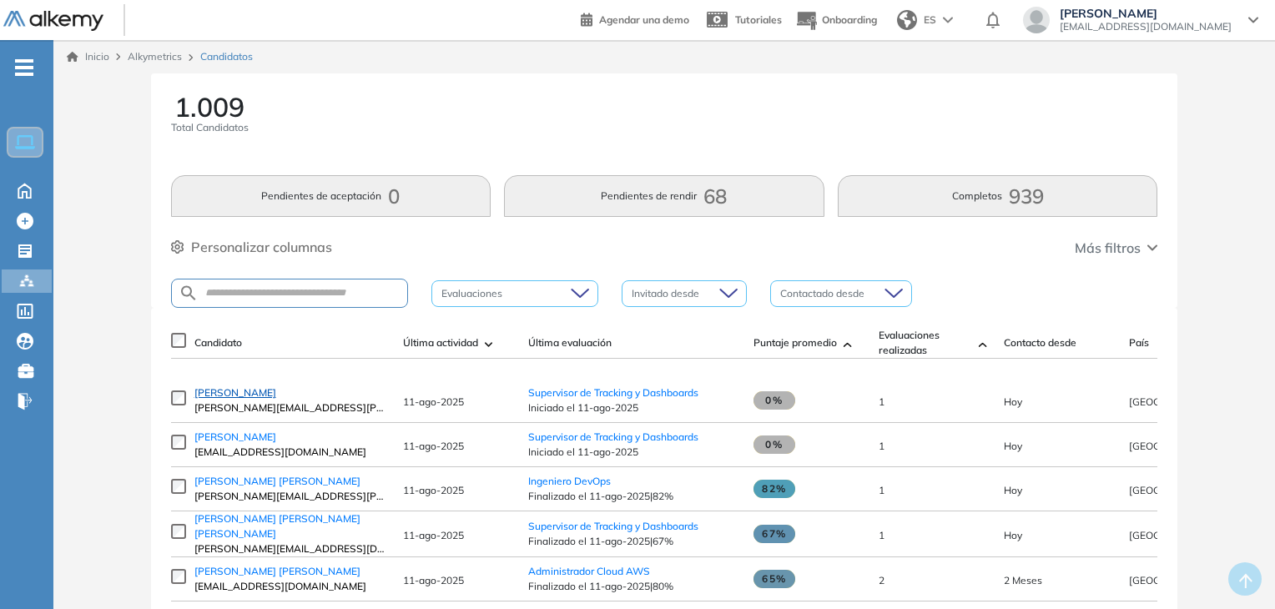
click at [259, 399] on span "Luis enriquez vilca" at bounding box center [235, 392] width 82 height 13
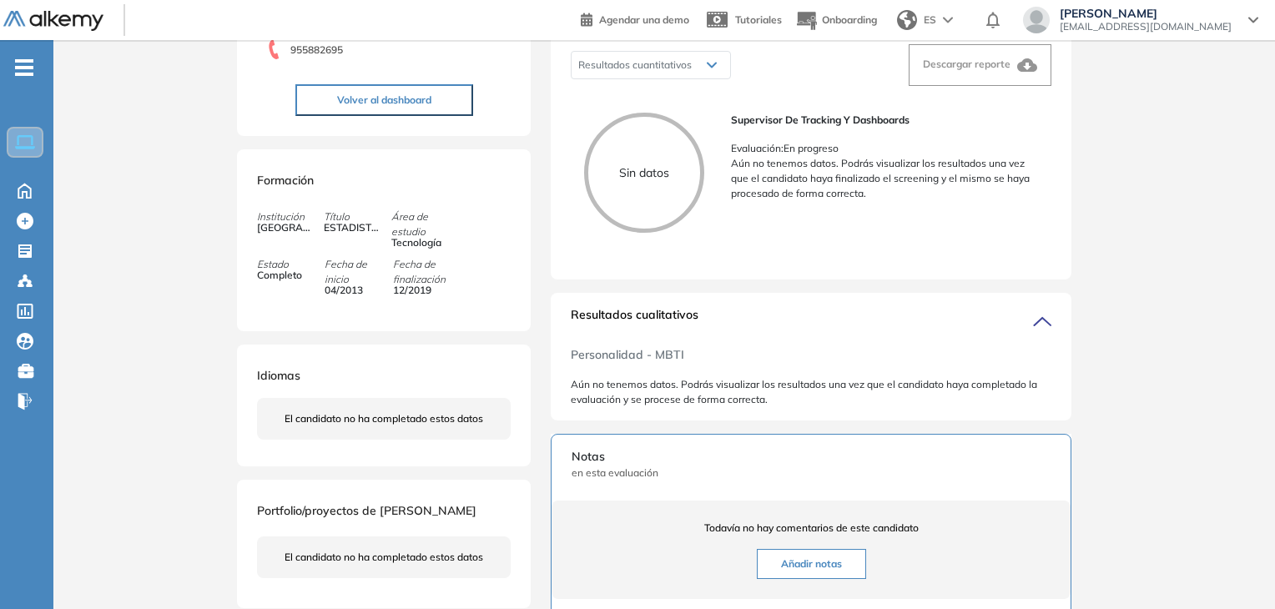
scroll to position [400, 0]
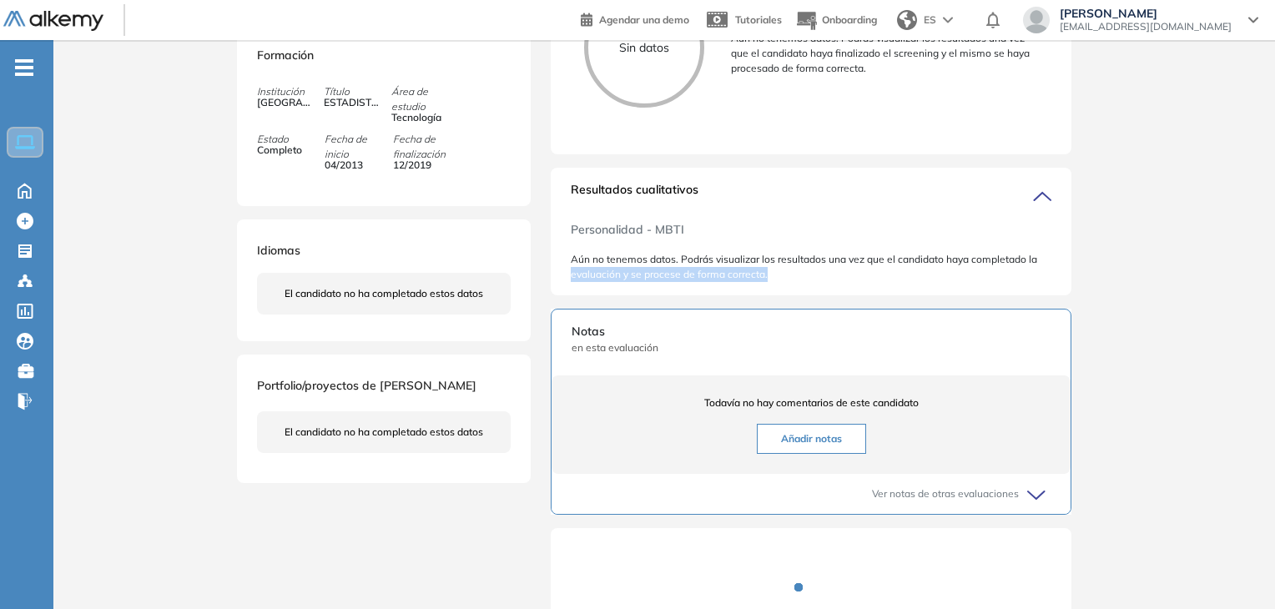
drag, startPoint x: 1271, startPoint y: 281, endPoint x: 1280, endPoint y: 301, distance: 22.0
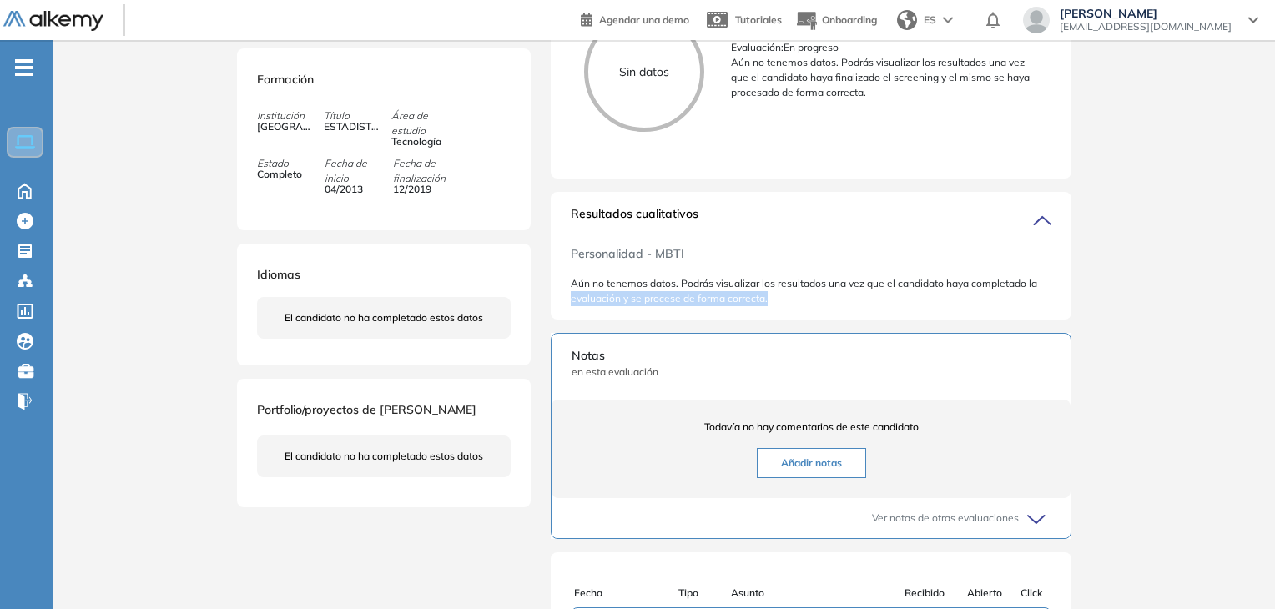
scroll to position [20, 0]
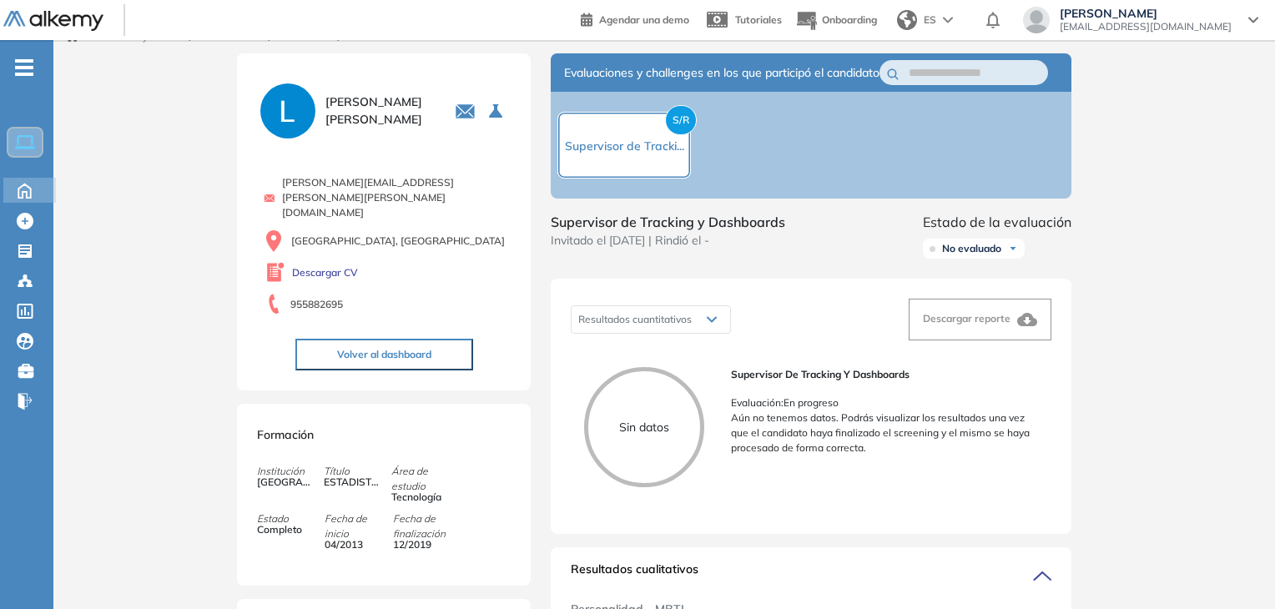
click at [27, 186] on icon at bounding box center [24, 189] width 29 height 20
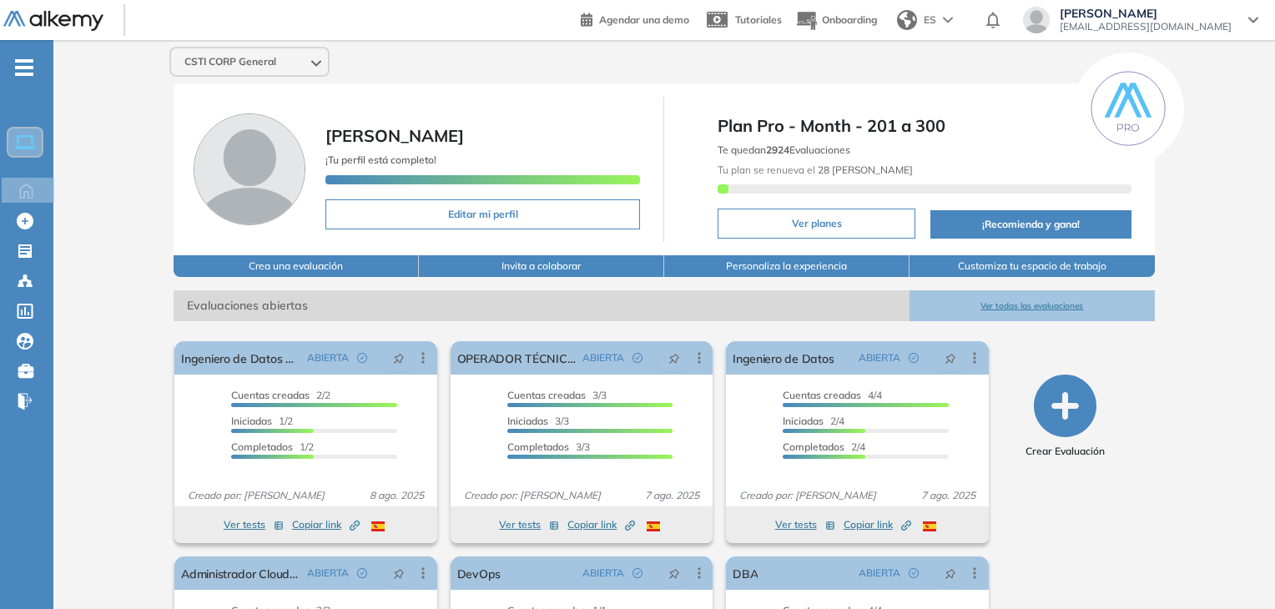
click at [1043, 301] on button "Ver todas las evaluaciones" at bounding box center [1032, 305] width 245 height 31
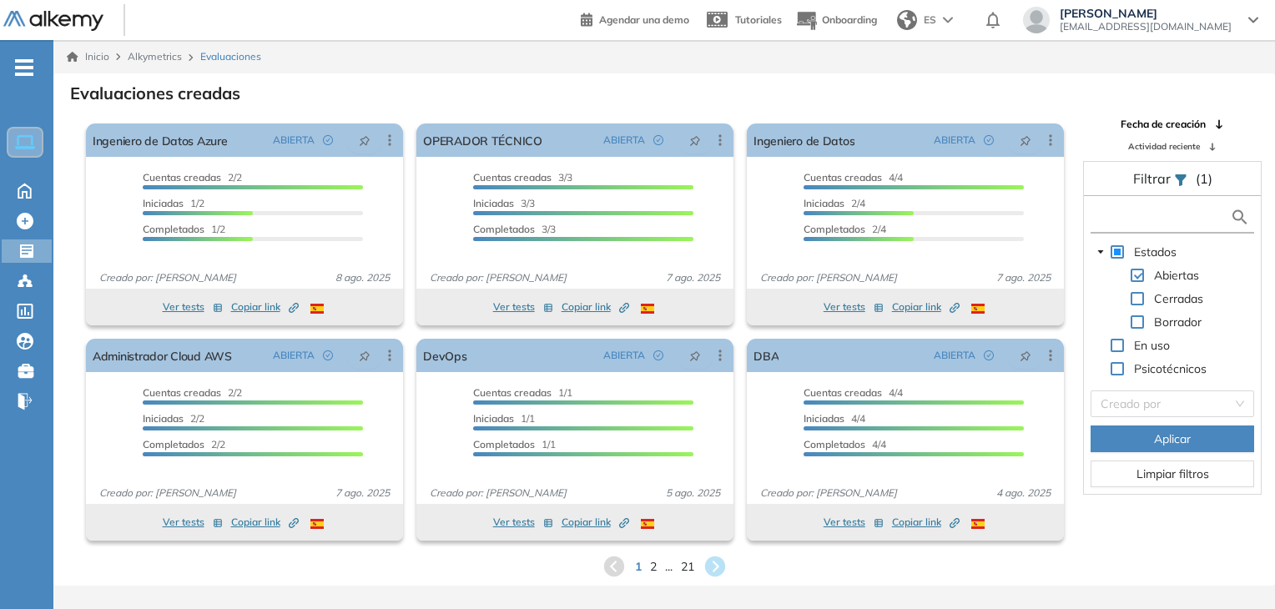
click at [1137, 218] on input "text" at bounding box center [1162, 218] width 135 height 18
type input "*"
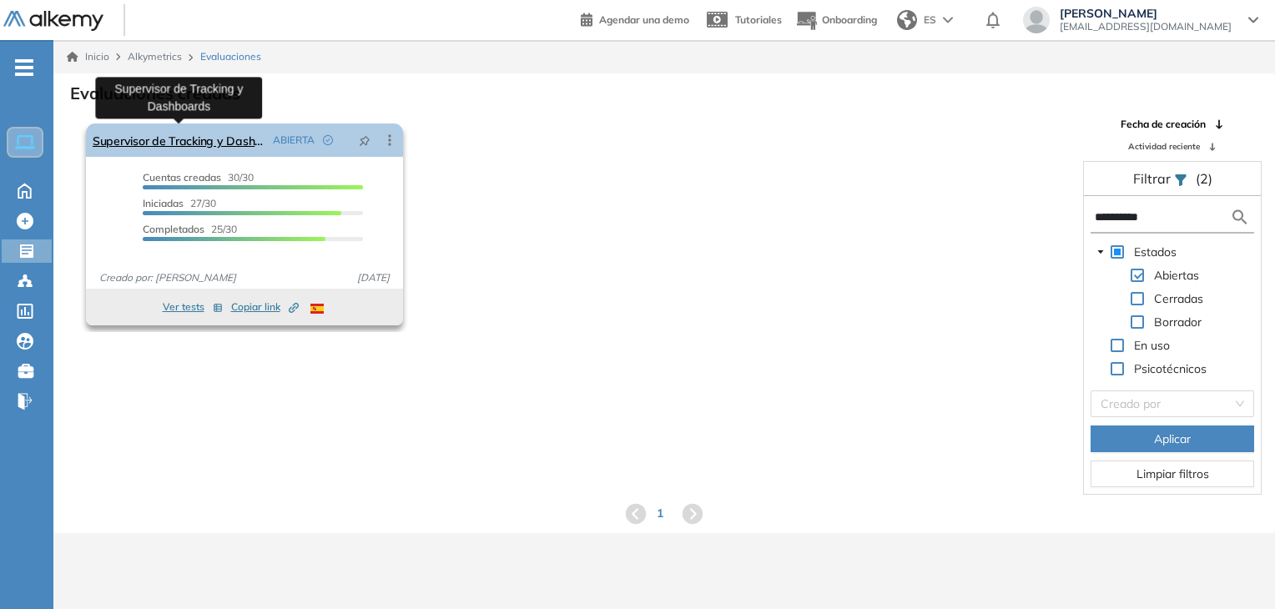
type input "**********"
click at [197, 148] on link "Supervisor de Tracking y Dashboards" at bounding box center [180, 140] width 174 height 33
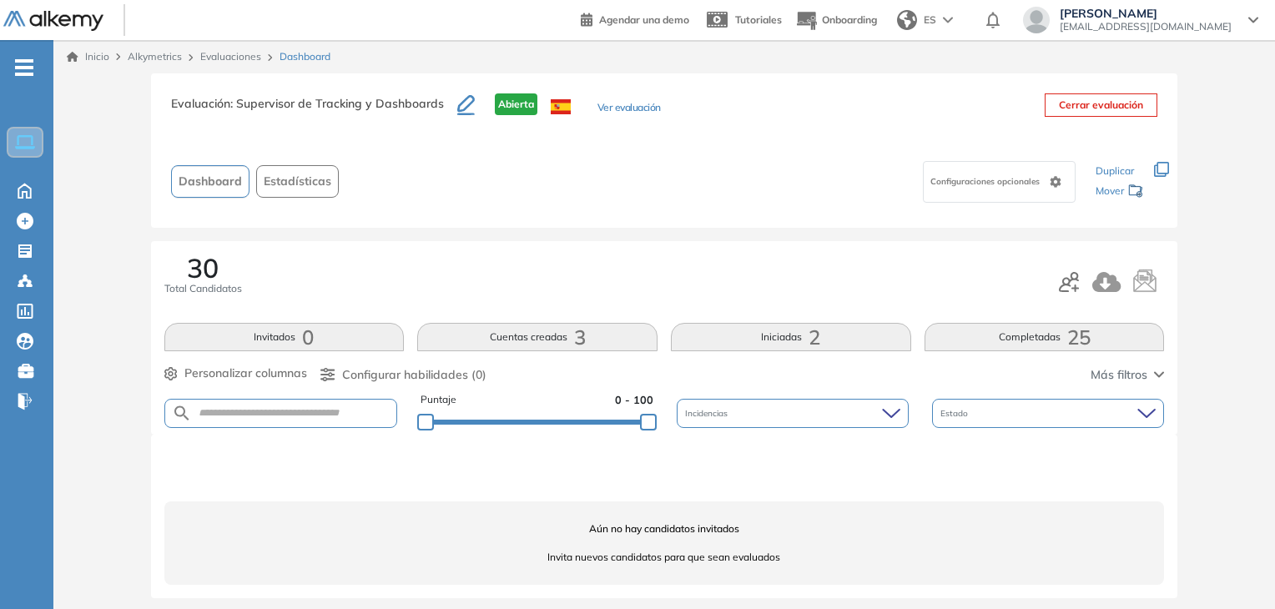
click at [785, 334] on button "Iniciadas 2" at bounding box center [791, 337] width 240 height 28
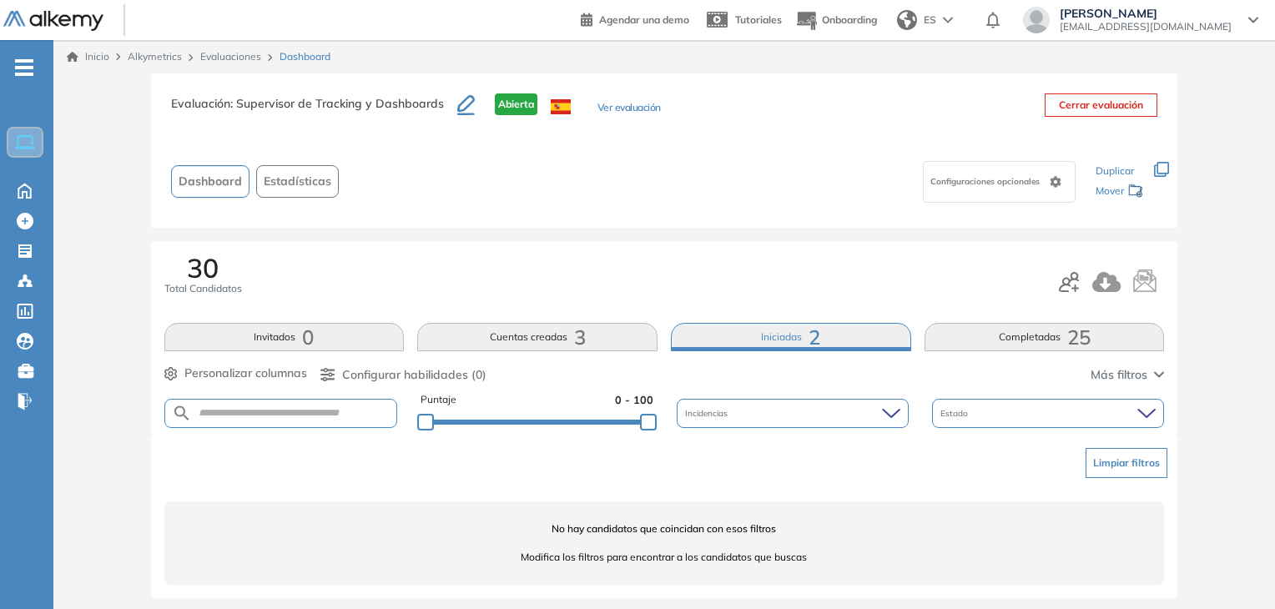
click at [777, 265] on div "30 Total Candidatos" at bounding box center [664, 282] width 1001 height 55
click at [560, 338] on button "Cuentas creadas 3" at bounding box center [537, 337] width 240 height 28
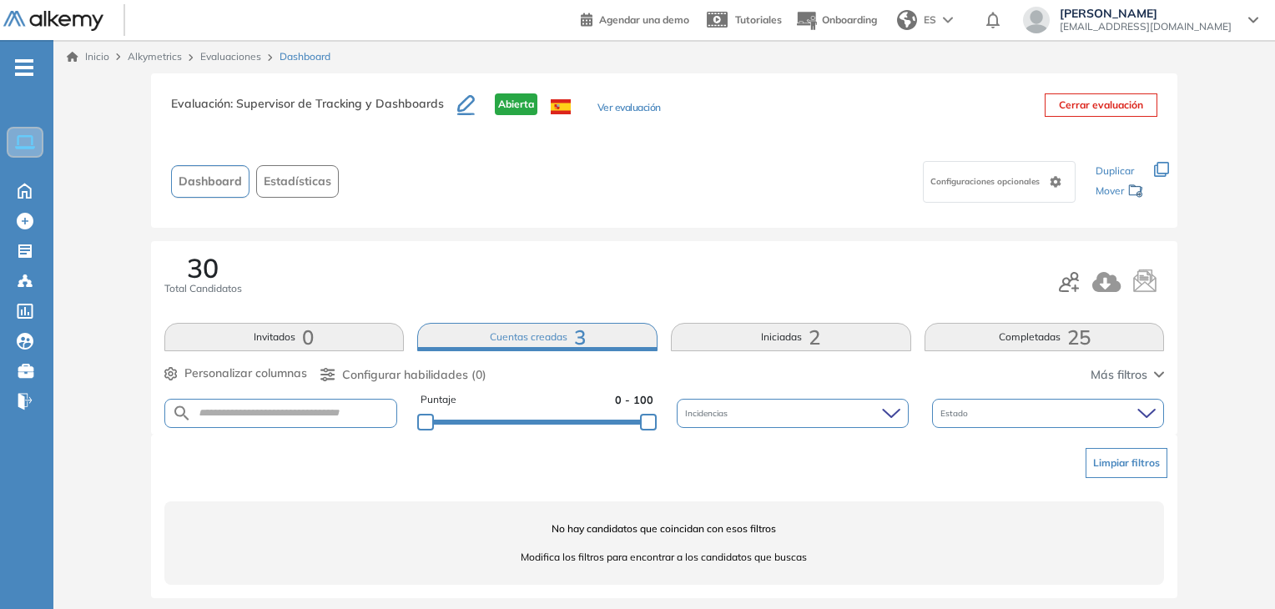
click at [1028, 346] on button "Completadas 25" at bounding box center [1045, 337] width 240 height 28
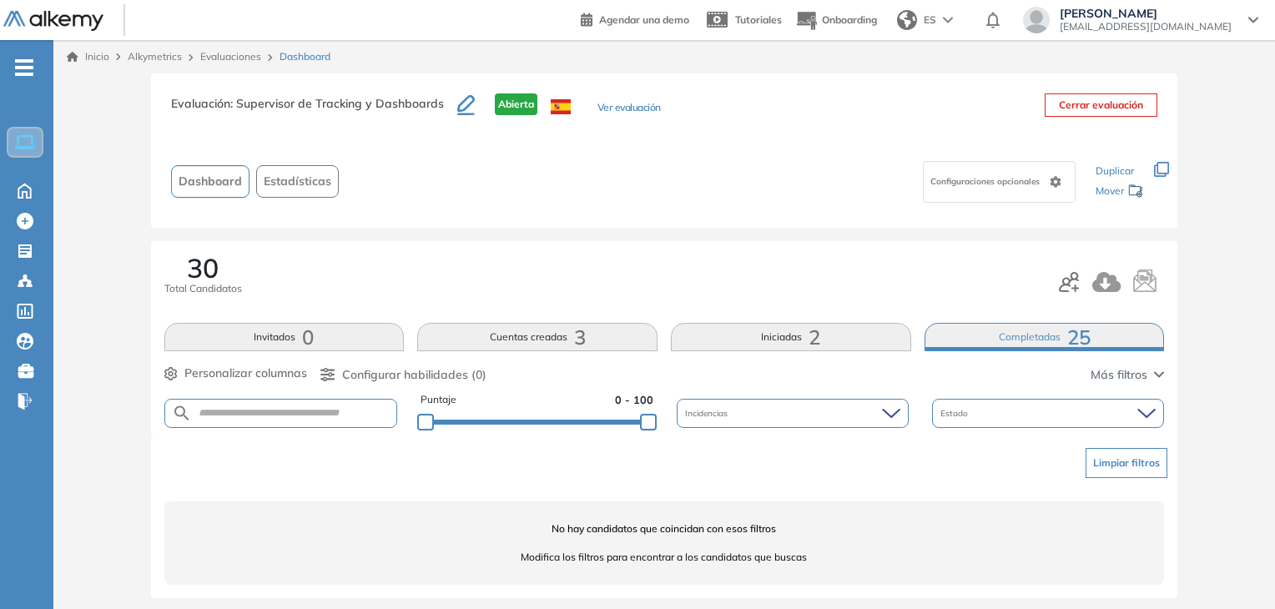
click at [881, 232] on div "Evaluación : Supervisor de Tracking y Dashboards Abierta Ver evaluación Cerrar …" at bounding box center [664, 345] width 1209 height 545
click at [508, 337] on button "Cuentas creadas 3" at bounding box center [537, 337] width 240 height 28
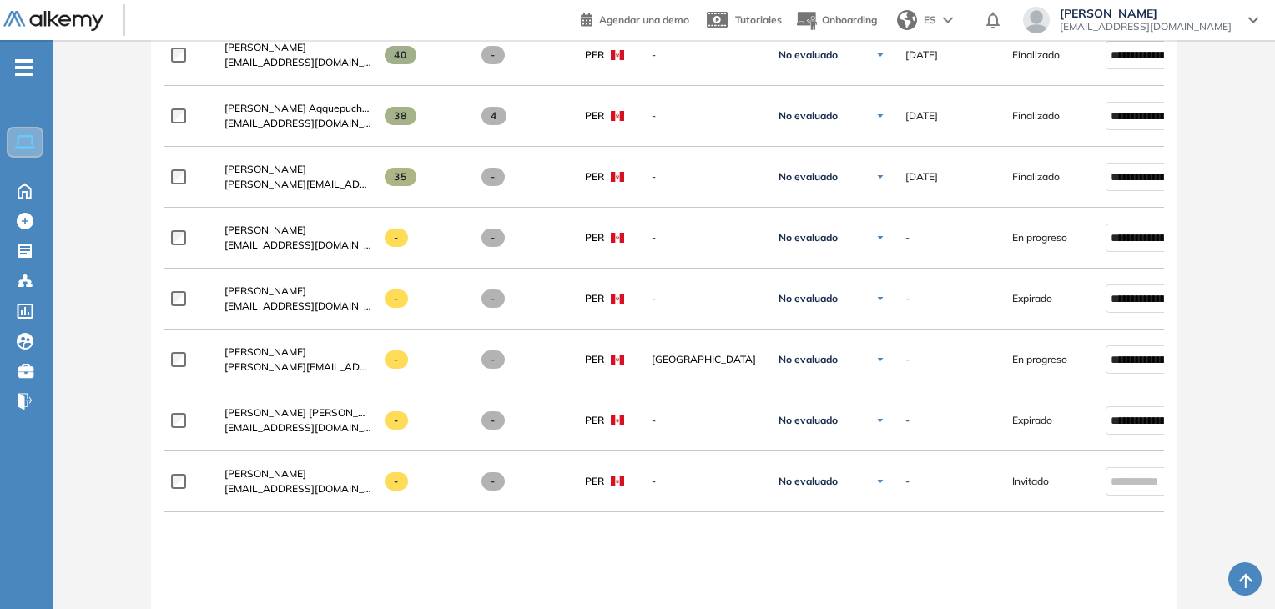
scroll to position [1856, 0]
